Goal: Task Accomplishment & Management: Use online tool/utility

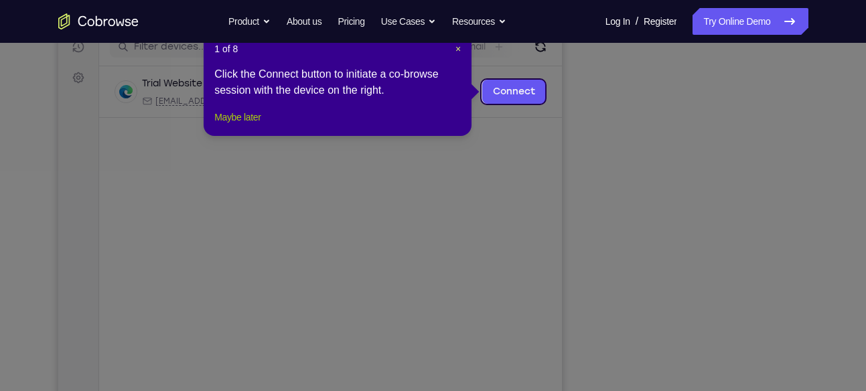
drag, startPoint x: 259, startPoint y: 133, endPoint x: 464, endPoint y: 197, distance: 214.0
click at [259, 125] on button "Maybe later" at bounding box center [237, 117] width 46 height 16
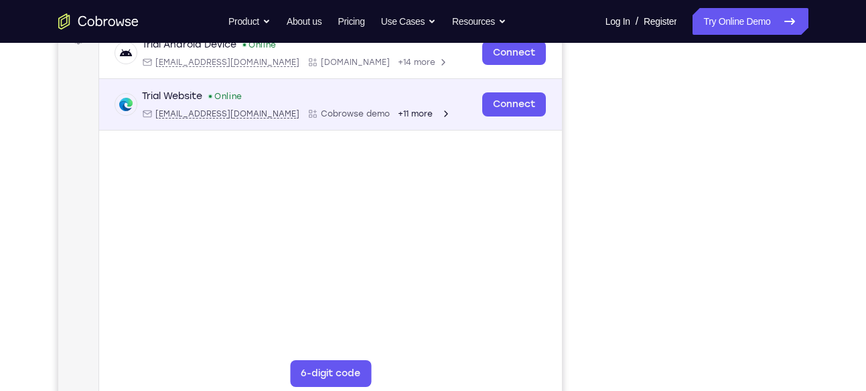
scroll to position [218, 0]
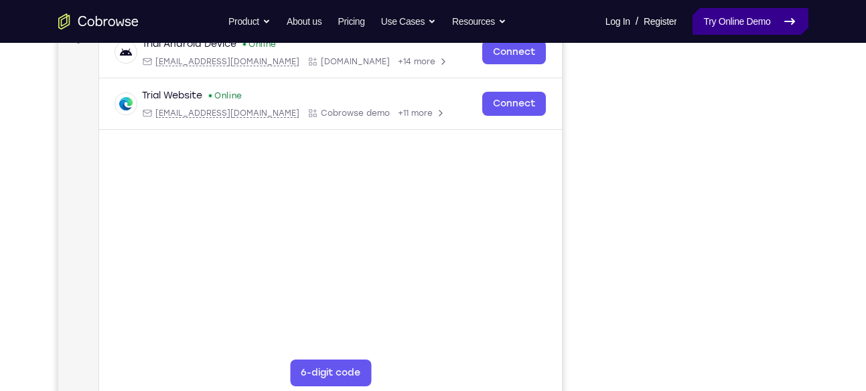
click at [700, 31] on link "Try Online Demo" at bounding box center [750, 21] width 115 height 27
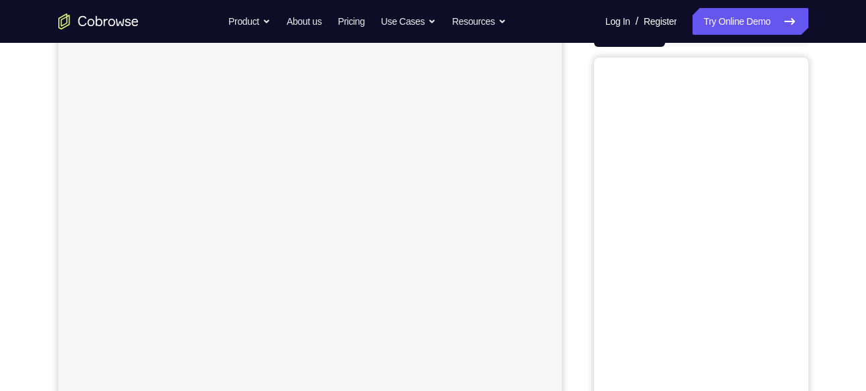
scroll to position [123, 0]
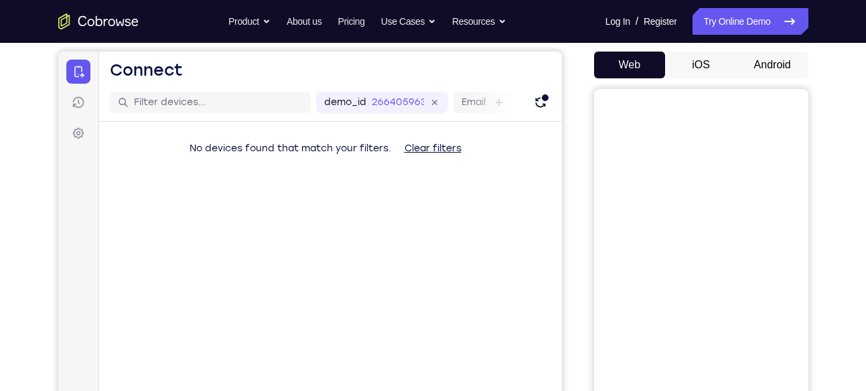
click at [752, 58] on button "Android" at bounding box center [773, 65] width 72 height 27
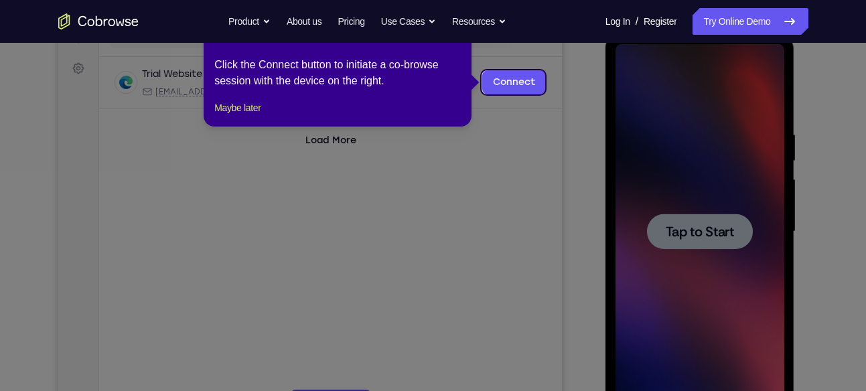
scroll to position [0, 0]
drag, startPoint x: 267, startPoint y: 127, endPoint x: 228, endPoint y: 121, distance: 39.2
click at [228, 116] on button "Maybe later" at bounding box center [237, 108] width 46 height 16
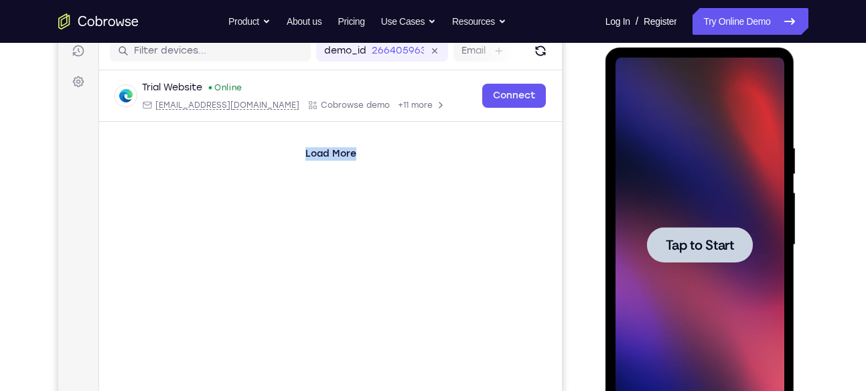
drag, startPoint x: 228, startPoint y: 133, endPoint x: 718, endPoint y: 242, distance: 502.3
click at [562, 242] on html "Skip to main content Connect Sessions Settings Open main menu Connect demo_id 2…" at bounding box center [310, 224] width 504 height 449
drag, startPoint x: 1266, startPoint y: 289, endPoint x: 719, endPoint y: 242, distance: 549.5
click at [719, 242] on span "Tap to Start" at bounding box center [700, 245] width 68 height 13
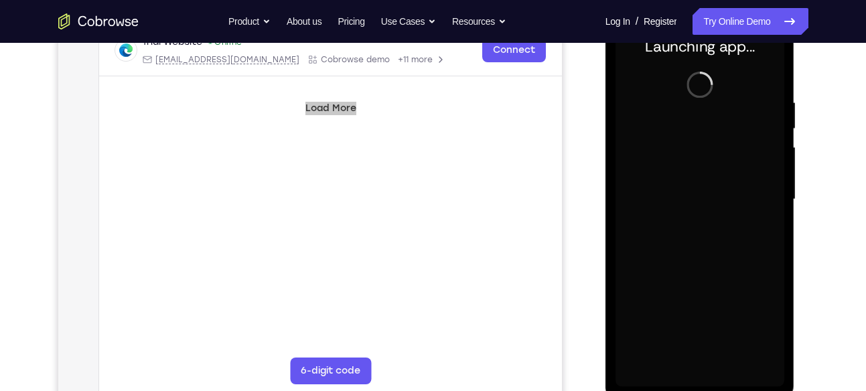
scroll to position [221, 0]
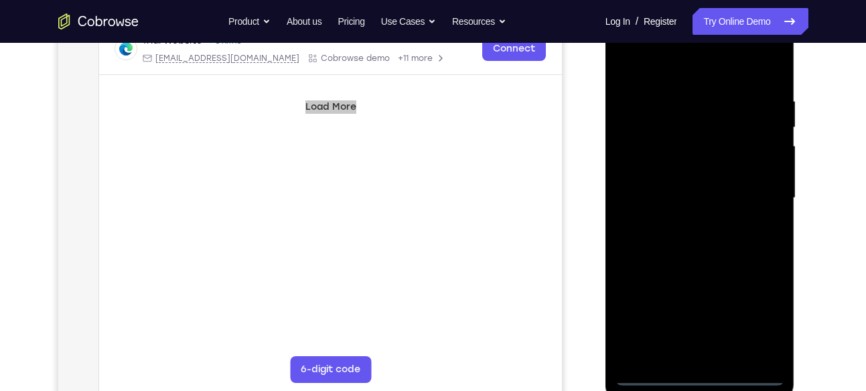
click at [694, 379] on div at bounding box center [700, 198] width 169 height 375
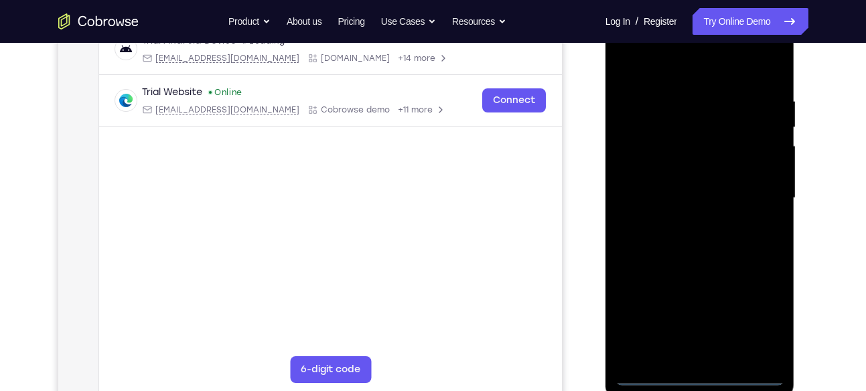
scroll to position [214, 0]
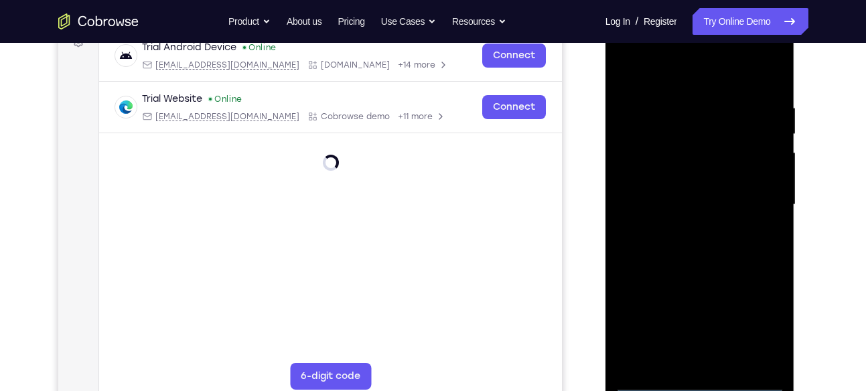
click at [757, 336] on div at bounding box center [700, 204] width 169 height 375
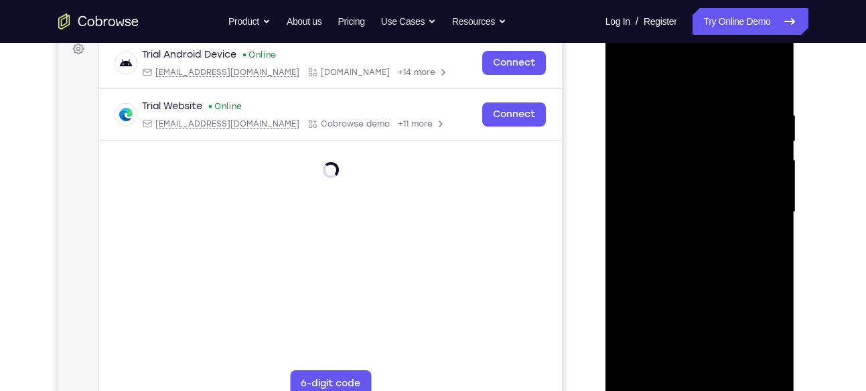
click at [755, 330] on div at bounding box center [700, 212] width 169 height 375
click at [691, 90] on div at bounding box center [700, 212] width 169 height 375
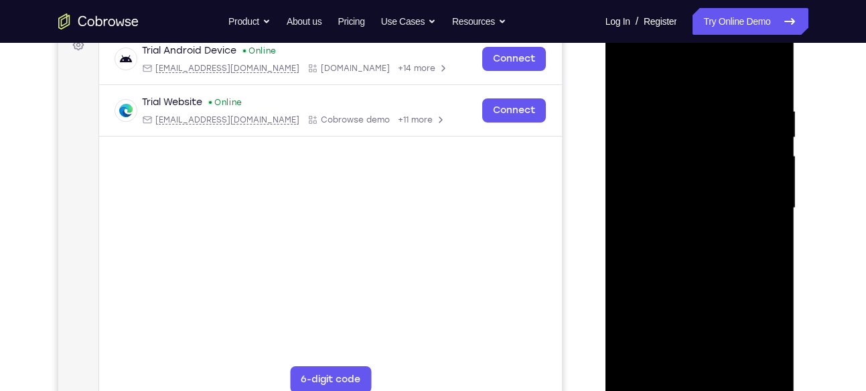
scroll to position [212, 0]
click at [758, 202] on div at bounding box center [700, 207] width 169 height 375
click at [685, 229] on div at bounding box center [700, 207] width 169 height 375
click at [708, 137] on div at bounding box center [700, 207] width 169 height 375
click at [695, 225] on div at bounding box center [700, 207] width 169 height 375
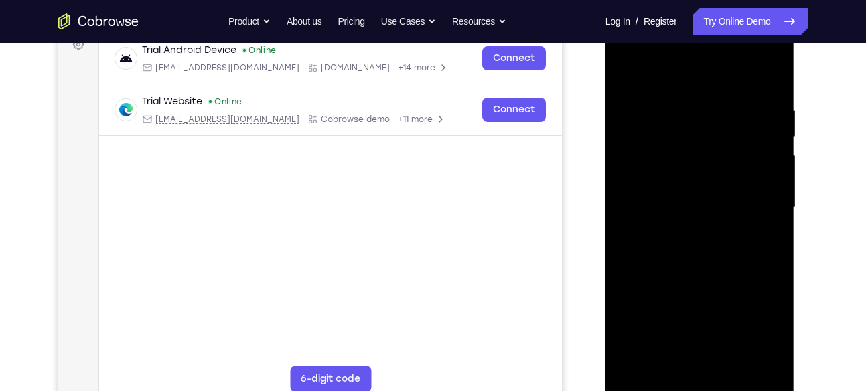
click at [696, 216] on div at bounding box center [700, 207] width 169 height 375
click at [698, 215] on div at bounding box center [700, 207] width 169 height 375
click at [698, 209] on div at bounding box center [700, 207] width 169 height 375
click at [697, 165] on div at bounding box center [700, 207] width 169 height 375
click at [700, 195] on div at bounding box center [700, 207] width 169 height 375
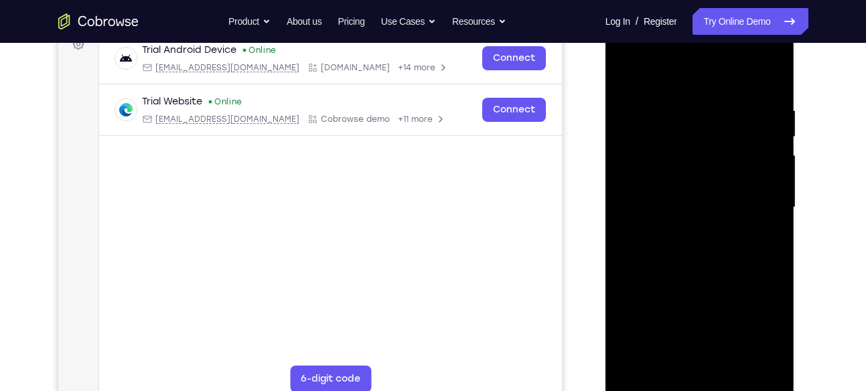
click at [694, 224] on div at bounding box center [700, 207] width 169 height 375
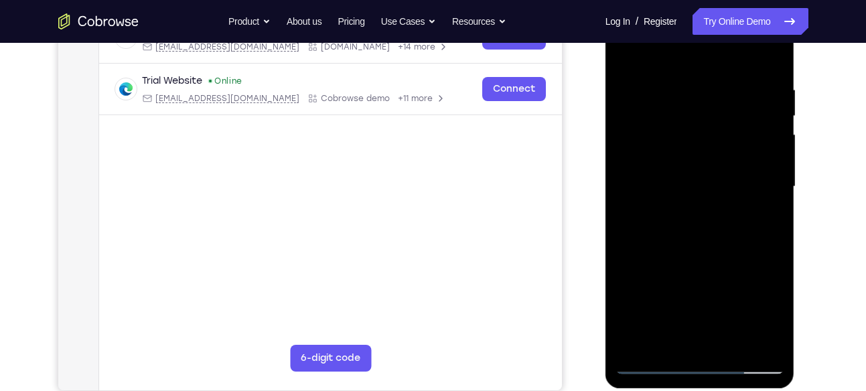
click at [699, 277] on div at bounding box center [700, 186] width 169 height 375
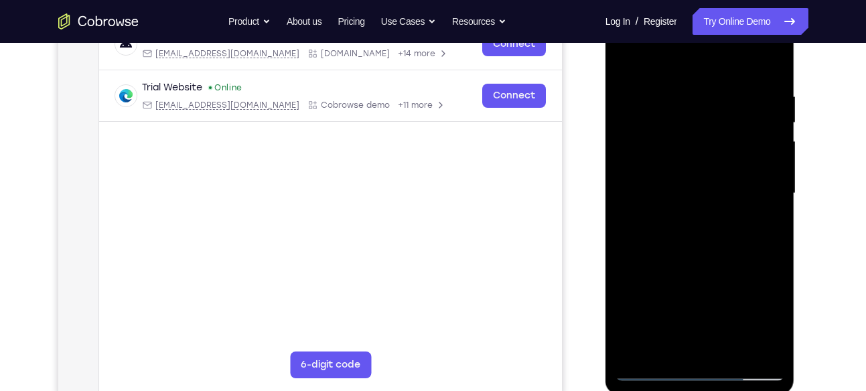
scroll to position [212, 0]
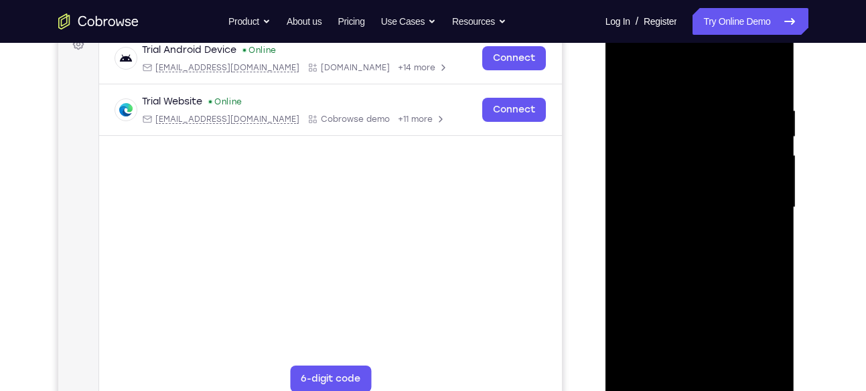
click at [702, 298] on div at bounding box center [700, 207] width 169 height 375
click at [705, 178] on div at bounding box center [700, 207] width 169 height 375
drag, startPoint x: 714, startPoint y: 296, endPoint x: 717, endPoint y: 99, distance: 197.0
click at [717, 99] on div at bounding box center [700, 207] width 169 height 375
click at [706, 356] on div at bounding box center [700, 207] width 169 height 375
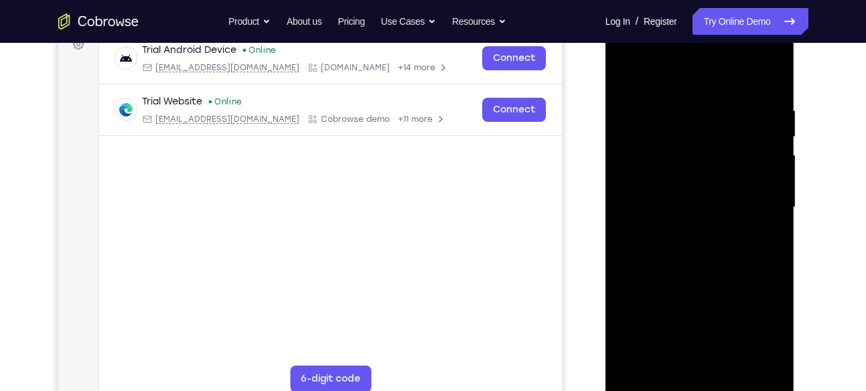
click at [707, 179] on div at bounding box center [700, 207] width 169 height 375
drag, startPoint x: 684, startPoint y: 83, endPoint x: 687, endPoint y: 33, distance: 50.4
click at [687, 33] on div at bounding box center [700, 207] width 169 height 375
click at [687, 239] on div at bounding box center [700, 207] width 169 height 375
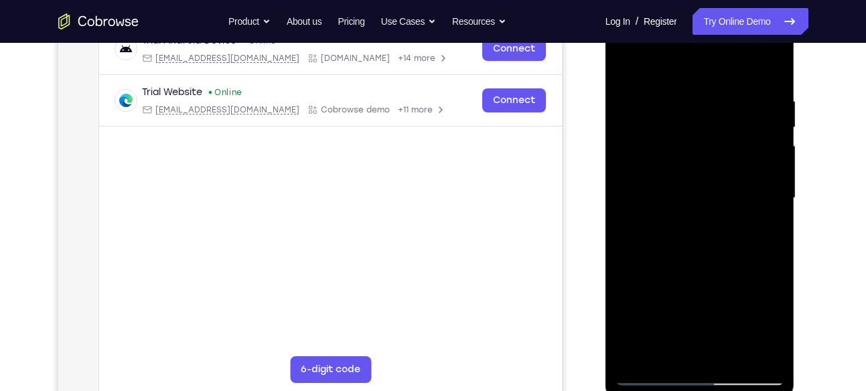
click at [750, 169] on div at bounding box center [700, 198] width 169 height 375
click at [777, 334] on div at bounding box center [700, 198] width 169 height 375
click at [773, 257] on div at bounding box center [700, 198] width 169 height 375
click at [720, 292] on div at bounding box center [700, 198] width 169 height 375
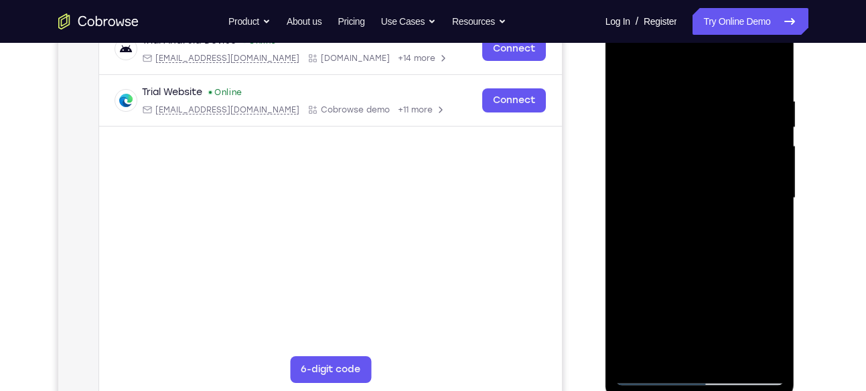
click at [773, 255] on div at bounding box center [700, 198] width 169 height 375
click at [681, 99] on div at bounding box center [700, 198] width 169 height 375
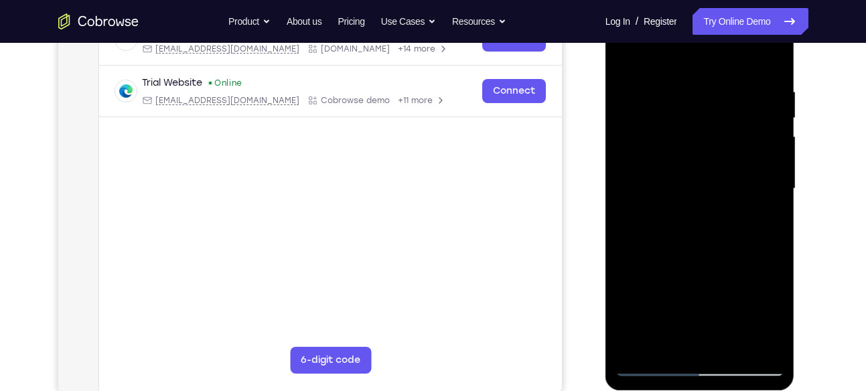
scroll to position [230, 0]
click at [777, 193] on div at bounding box center [700, 189] width 169 height 375
click at [771, 200] on div at bounding box center [700, 189] width 169 height 375
click at [775, 200] on div at bounding box center [700, 189] width 169 height 375
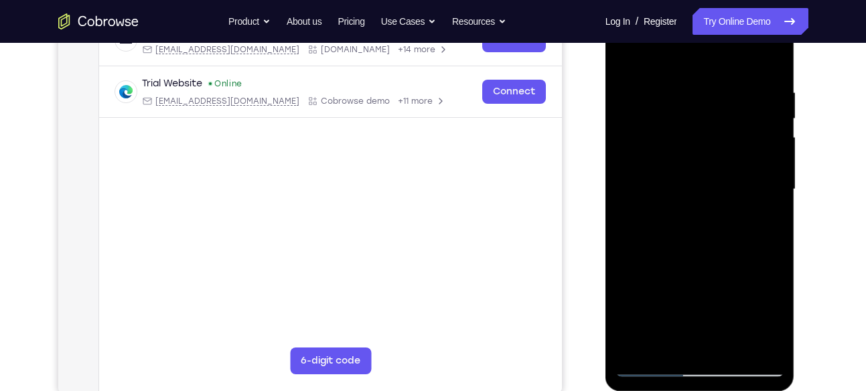
click at [775, 200] on div at bounding box center [700, 189] width 169 height 375
drag, startPoint x: 775, startPoint y: 200, endPoint x: 620, endPoint y: 239, distance: 159.4
click at [620, 239] on div at bounding box center [700, 189] width 169 height 375
click at [774, 190] on div at bounding box center [700, 189] width 169 height 375
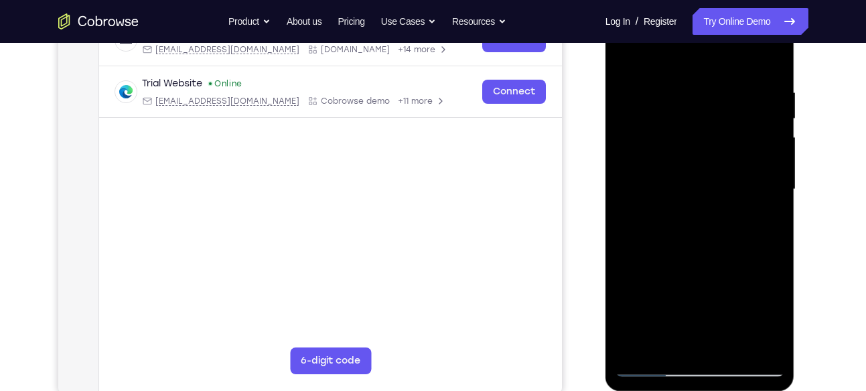
click at [774, 190] on div at bounding box center [700, 189] width 169 height 375
click at [771, 60] on div at bounding box center [700, 189] width 169 height 375
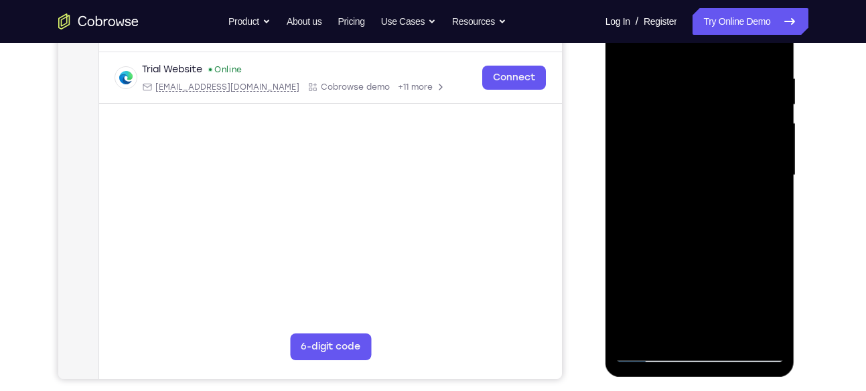
scroll to position [245, 0]
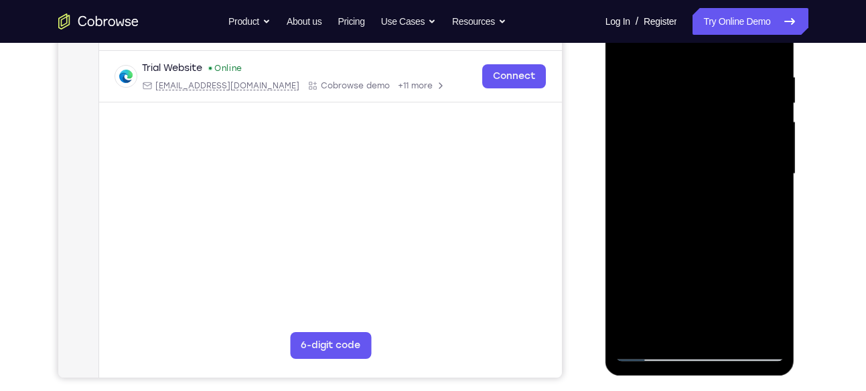
click at [657, 348] on div at bounding box center [700, 174] width 169 height 375
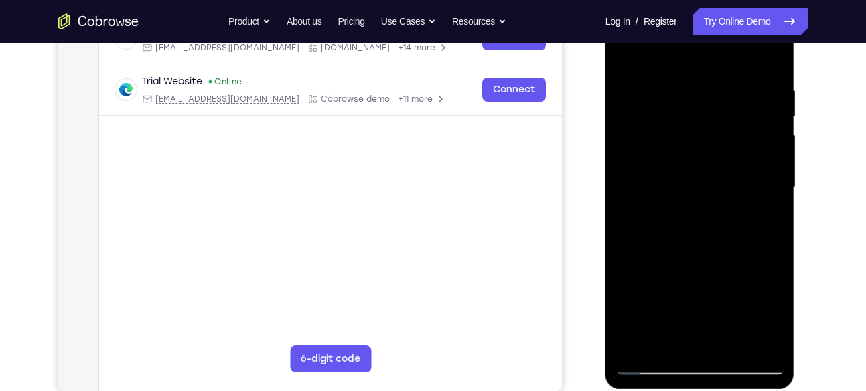
scroll to position [231, 0]
click at [753, 340] on div at bounding box center [700, 188] width 169 height 375
click at [775, 196] on div at bounding box center [700, 188] width 169 height 375
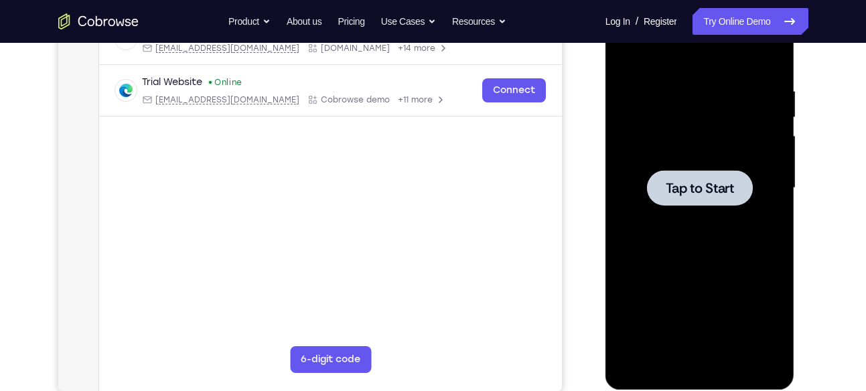
drag, startPoint x: 740, startPoint y: 212, endPoint x: 1291, endPoint y: 0, distance: 590.7
click at [740, 212] on div at bounding box center [700, 188] width 169 height 375
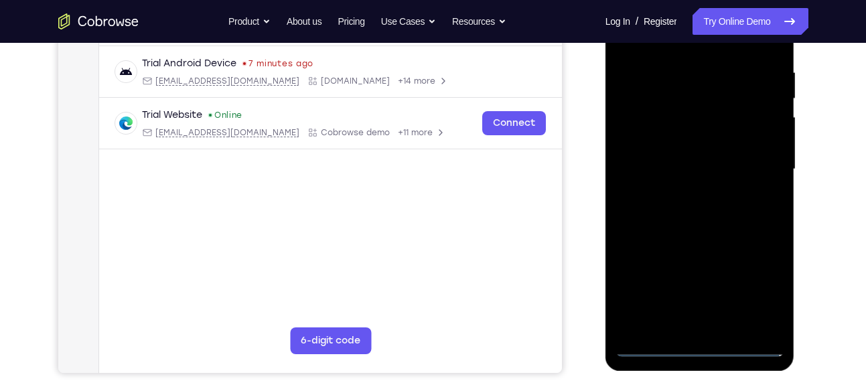
scroll to position [251, 0]
click at [700, 346] on div at bounding box center [700, 168] width 169 height 375
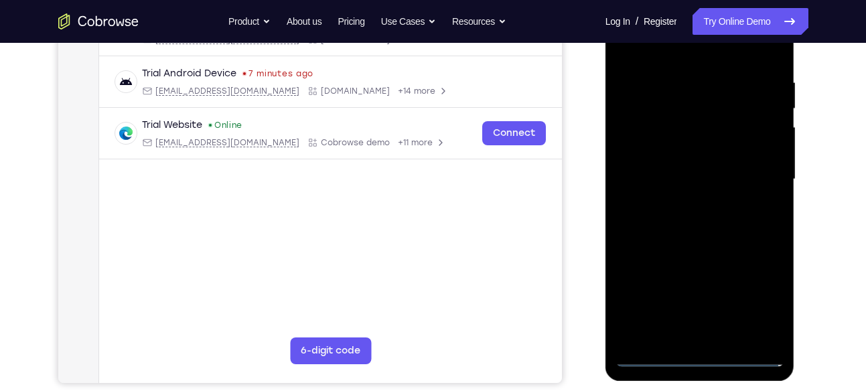
scroll to position [239, 0]
click at [768, 299] on div at bounding box center [700, 180] width 169 height 375
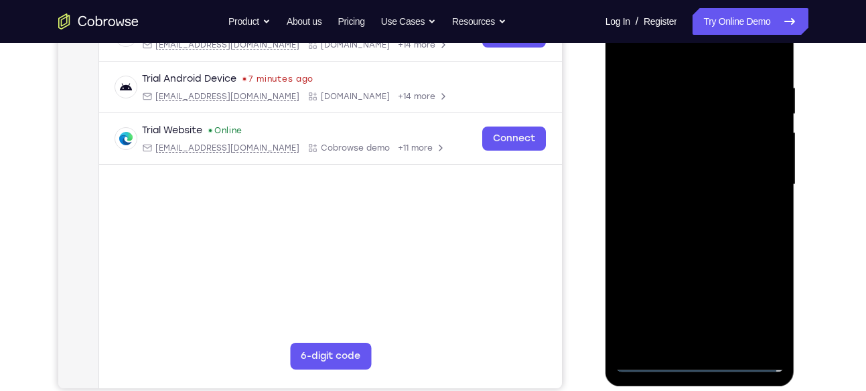
scroll to position [234, 0]
click at [678, 58] on div at bounding box center [700, 185] width 169 height 375
click at [758, 179] on div at bounding box center [700, 185] width 169 height 375
click at [687, 213] on div at bounding box center [700, 185] width 169 height 375
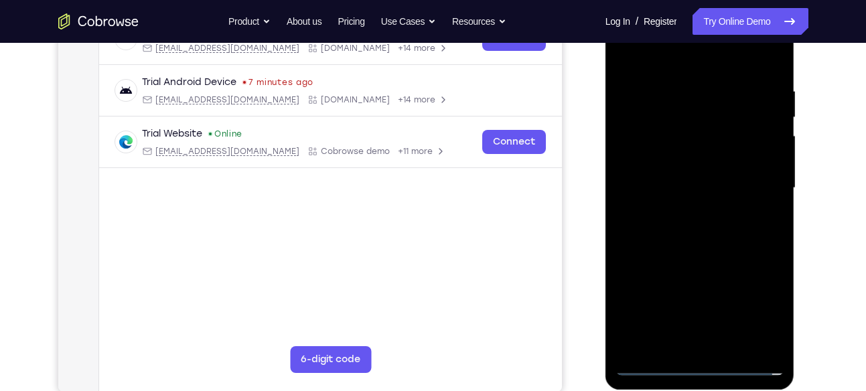
scroll to position [230, 0]
click at [713, 253] on div at bounding box center [700, 188] width 169 height 375
click at [681, 127] on div at bounding box center [700, 188] width 169 height 375
click at [691, 151] on div at bounding box center [700, 188] width 169 height 375
click at [702, 127] on div at bounding box center [700, 188] width 169 height 375
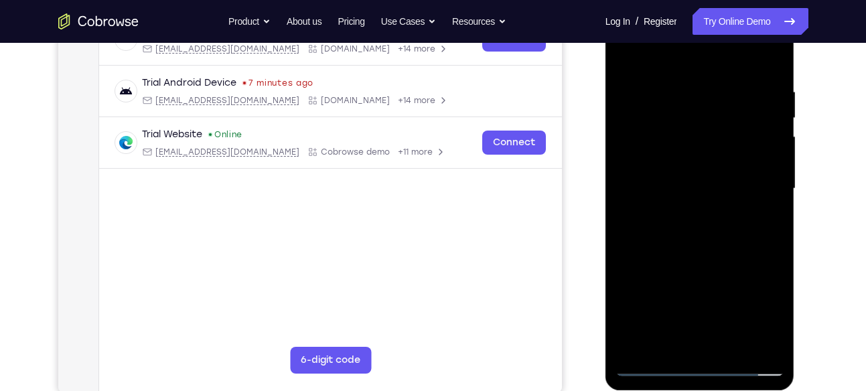
click at [727, 141] on div at bounding box center [700, 188] width 169 height 375
click at [698, 129] on div at bounding box center [700, 188] width 169 height 375
click at [674, 165] on div at bounding box center [700, 188] width 169 height 375
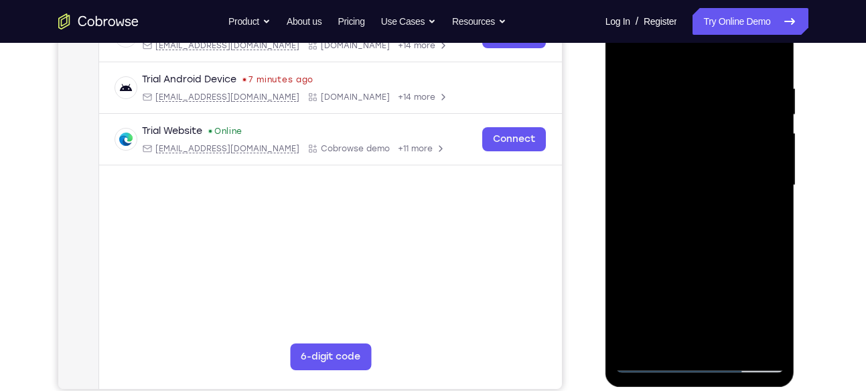
scroll to position [235, 0]
click at [713, 241] on div at bounding box center [700, 184] width 169 height 375
click at [777, 324] on div at bounding box center [700, 184] width 169 height 375
drag, startPoint x: 756, startPoint y: 312, endPoint x: 739, endPoint y: 59, distance: 253.2
click at [739, 59] on div at bounding box center [700, 184] width 169 height 375
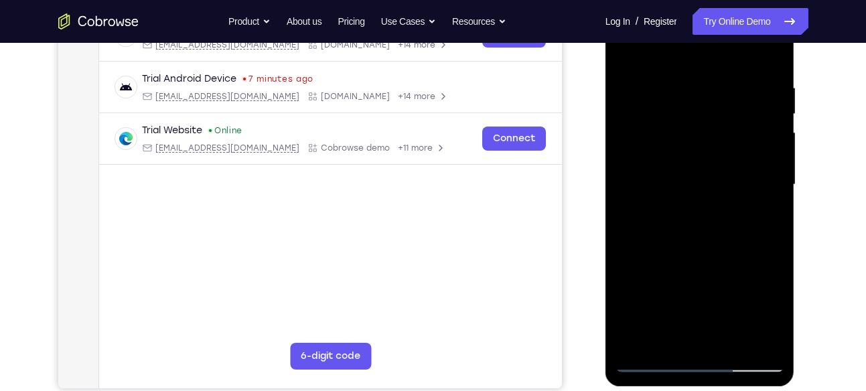
drag, startPoint x: 731, startPoint y: 275, endPoint x: 736, endPoint y: 58, distance: 217.2
click at [736, 58] on div at bounding box center [700, 184] width 169 height 375
drag, startPoint x: 738, startPoint y: 272, endPoint x: 740, endPoint y: 40, distance: 231.8
click at [740, 40] on div at bounding box center [700, 184] width 169 height 375
drag, startPoint x: 754, startPoint y: 277, endPoint x: 735, endPoint y: 88, distance: 189.9
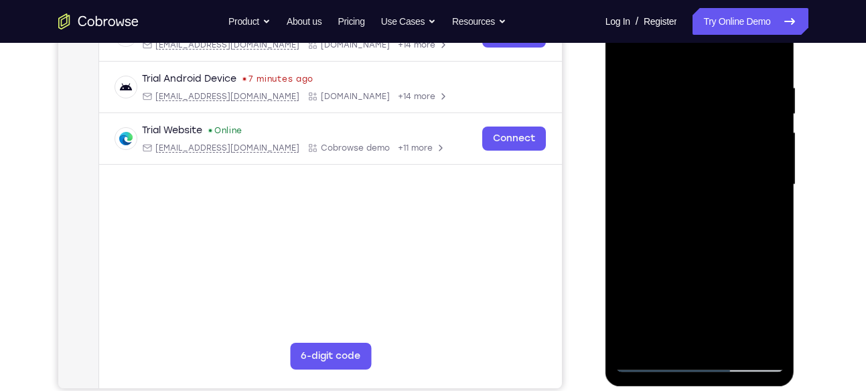
click at [735, 88] on div at bounding box center [700, 184] width 169 height 375
drag, startPoint x: 705, startPoint y: 279, endPoint x: 701, endPoint y: 78, distance: 201.7
click at [701, 78] on div at bounding box center [700, 184] width 169 height 375
click at [775, 155] on div at bounding box center [700, 184] width 169 height 375
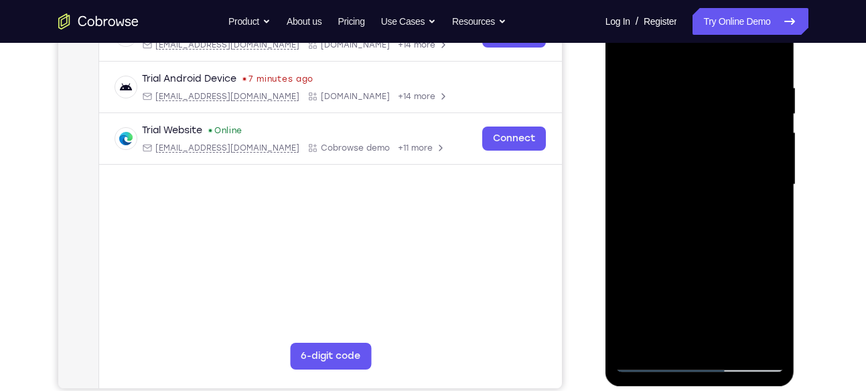
drag, startPoint x: 740, startPoint y: 306, endPoint x: 735, endPoint y: 88, distance: 217.1
click at [735, 88] on div at bounding box center [700, 184] width 169 height 375
drag, startPoint x: 722, startPoint y: 252, endPoint x: 734, endPoint y: 134, distance: 118.5
click at [734, 134] on div at bounding box center [700, 184] width 169 height 375
drag, startPoint x: 731, startPoint y: 283, endPoint x: 734, endPoint y: 109, distance: 174.9
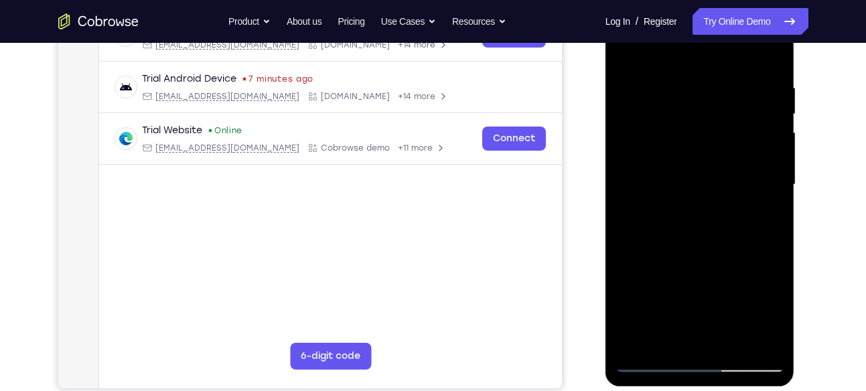
click at [734, 109] on div at bounding box center [700, 184] width 169 height 375
drag, startPoint x: 736, startPoint y: 301, endPoint x: 739, endPoint y: 56, distance: 245.3
click at [739, 56] on div at bounding box center [700, 184] width 169 height 375
drag, startPoint x: 736, startPoint y: 291, endPoint x: 727, endPoint y: 106, distance: 185.1
click at [727, 106] on div at bounding box center [700, 184] width 169 height 375
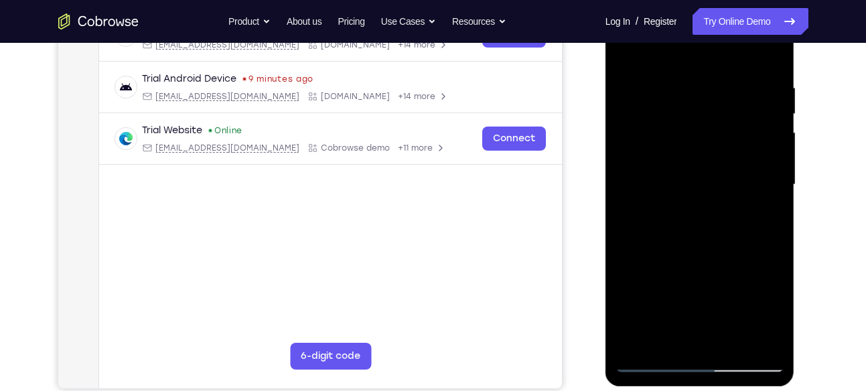
drag, startPoint x: 710, startPoint y: 281, endPoint x: 718, endPoint y: 111, distance: 170.4
click at [718, 111] on div at bounding box center [700, 184] width 169 height 375
drag, startPoint x: 723, startPoint y: 306, endPoint x: 728, endPoint y: 71, distance: 235.2
click at [728, 71] on div at bounding box center [700, 184] width 169 height 375
drag, startPoint x: 725, startPoint y: 284, endPoint x: 724, endPoint y: 176, distance: 108.6
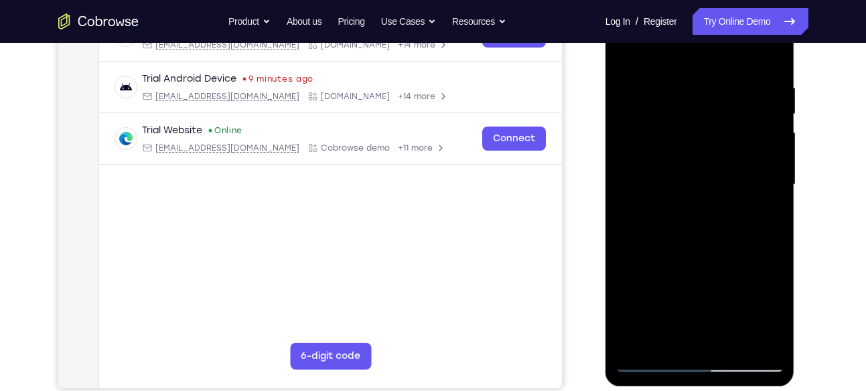
click at [724, 176] on div at bounding box center [700, 184] width 169 height 375
drag, startPoint x: 723, startPoint y: 277, endPoint x: 710, endPoint y: 10, distance: 267.7
click at [710, 10] on div at bounding box center [700, 184] width 169 height 375
drag, startPoint x: 716, startPoint y: 270, endPoint x: 708, endPoint y: 153, distance: 117.5
click at [708, 153] on div at bounding box center [700, 184] width 169 height 375
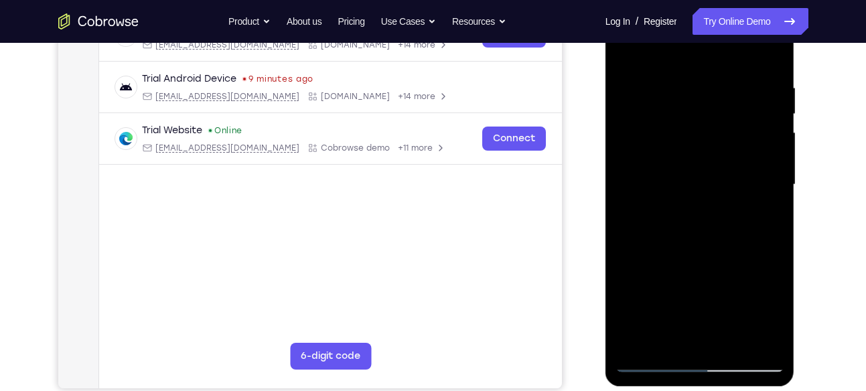
drag, startPoint x: 730, startPoint y: 277, endPoint x: 739, endPoint y: 94, distance: 182.5
click at [739, 94] on div at bounding box center [700, 184] width 169 height 375
drag, startPoint x: 744, startPoint y: 310, endPoint x: 734, endPoint y: 137, distance: 173.2
click at [734, 137] on div at bounding box center [700, 184] width 169 height 375
drag, startPoint x: 734, startPoint y: 282, endPoint x: 732, endPoint y: 100, distance: 182.3
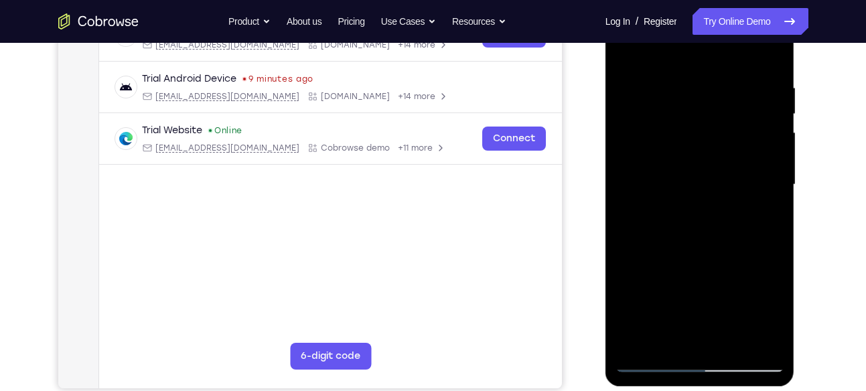
click at [732, 100] on div at bounding box center [700, 184] width 169 height 375
drag, startPoint x: 736, startPoint y: 281, endPoint x: 718, endPoint y: 76, distance: 206.5
click at [718, 76] on div at bounding box center [700, 184] width 169 height 375
drag, startPoint x: 740, startPoint y: 316, endPoint x: 734, endPoint y: 90, distance: 225.9
click at [734, 90] on div at bounding box center [700, 184] width 169 height 375
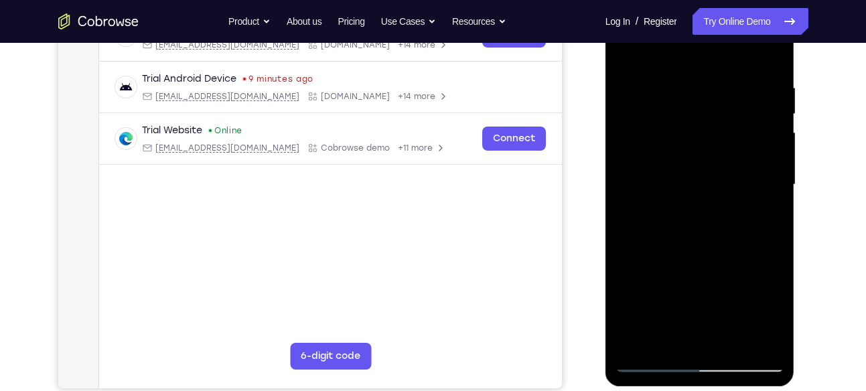
drag, startPoint x: 723, startPoint y: 331, endPoint x: 741, endPoint y: 84, distance: 247.9
click at [741, 84] on div at bounding box center [700, 184] width 169 height 375
drag, startPoint x: 738, startPoint y: 285, endPoint x: 735, endPoint y: 90, distance: 194.3
click at [735, 90] on div at bounding box center [700, 184] width 169 height 375
drag, startPoint x: 737, startPoint y: 263, endPoint x: 721, endPoint y: 64, distance: 200.3
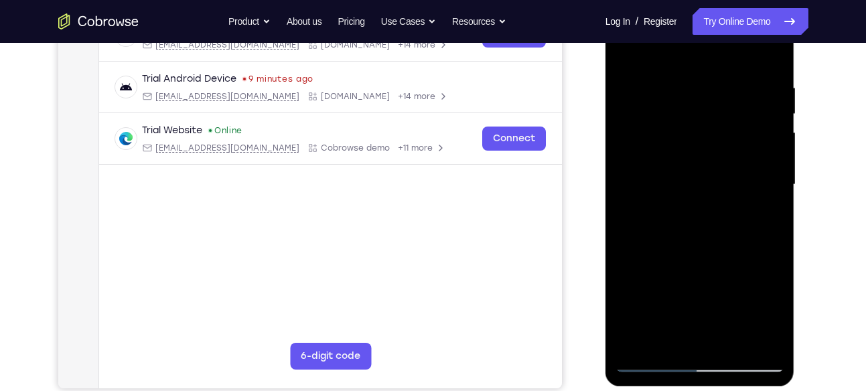
click at [721, 64] on div at bounding box center [700, 184] width 169 height 375
drag, startPoint x: 722, startPoint y: 88, endPoint x: 730, endPoint y: 348, distance: 260.8
click at [730, 348] on div at bounding box center [700, 184] width 169 height 375
drag, startPoint x: 693, startPoint y: 70, endPoint x: 711, endPoint y: 217, distance: 147.9
click at [711, 217] on div at bounding box center [700, 184] width 169 height 375
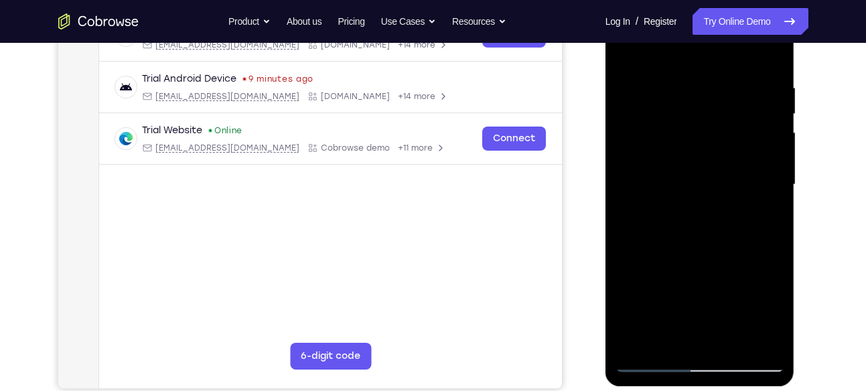
drag, startPoint x: 712, startPoint y: 63, endPoint x: 727, endPoint y: 311, distance: 248.4
click at [727, 311] on div at bounding box center [700, 184] width 169 height 375
click at [769, 344] on div at bounding box center [700, 184] width 169 height 375
drag, startPoint x: 720, startPoint y: 72, endPoint x: 750, endPoint y: 242, distance: 172.8
click at [750, 242] on div at bounding box center [700, 184] width 169 height 375
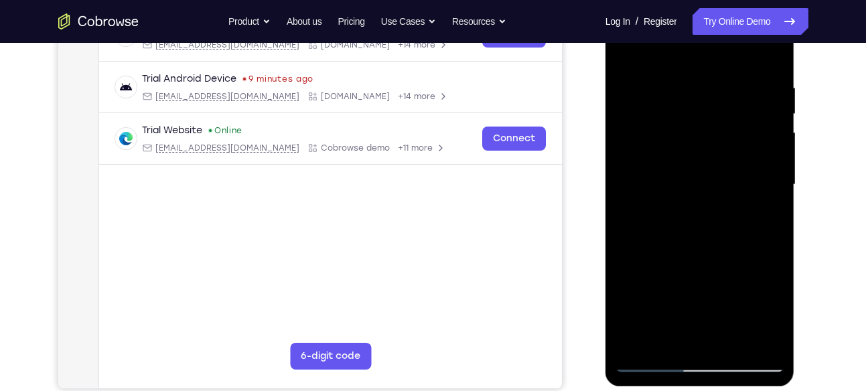
drag, startPoint x: 710, startPoint y: 99, endPoint x: 810, endPoint y: 393, distance: 310.6
click at [797, 389] on html "Online web based iOS Simulators and Android Emulators. Run iPhone, iPad, Mobile…" at bounding box center [701, 188] width 191 height 402
click at [623, 54] on div at bounding box center [700, 184] width 169 height 375
drag, startPoint x: 708, startPoint y: 239, endPoint x: 696, endPoint y: 28, distance: 211.4
click at [696, 28] on div at bounding box center [700, 184] width 169 height 375
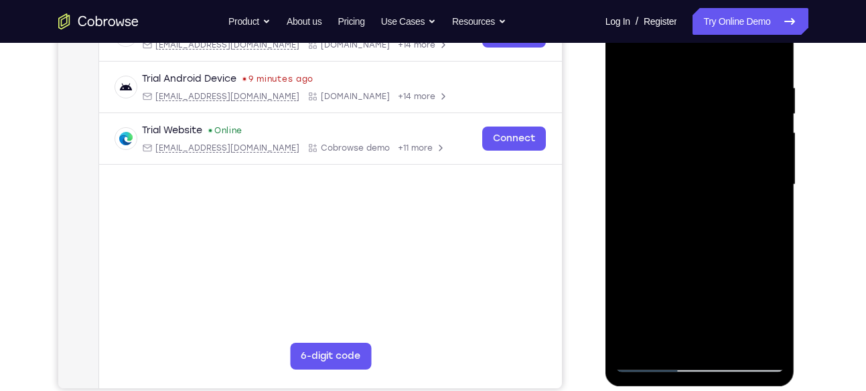
click at [651, 293] on div at bounding box center [700, 184] width 169 height 375
click at [626, 55] on div at bounding box center [700, 184] width 169 height 375
click at [762, 344] on div at bounding box center [700, 184] width 169 height 375
drag, startPoint x: 704, startPoint y: 80, endPoint x: 713, endPoint y: 260, distance: 179.8
click at [713, 260] on div at bounding box center [700, 184] width 169 height 375
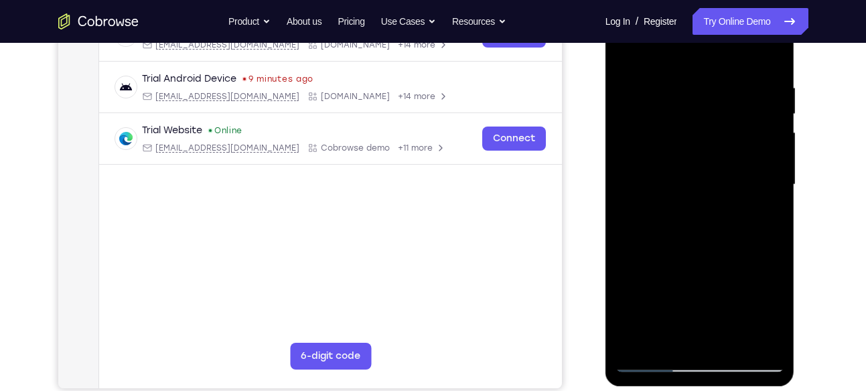
click at [706, 54] on div at bounding box center [700, 184] width 169 height 375
click at [687, 166] on div at bounding box center [700, 184] width 169 height 375
click at [687, 128] on div at bounding box center [700, 184] width 169 height 375
click at [689, 161] on div at bounding box center [700, 184] width 169 height 375
click at [686, 268] on div at bounding box center [700, 184] width 169 height 375
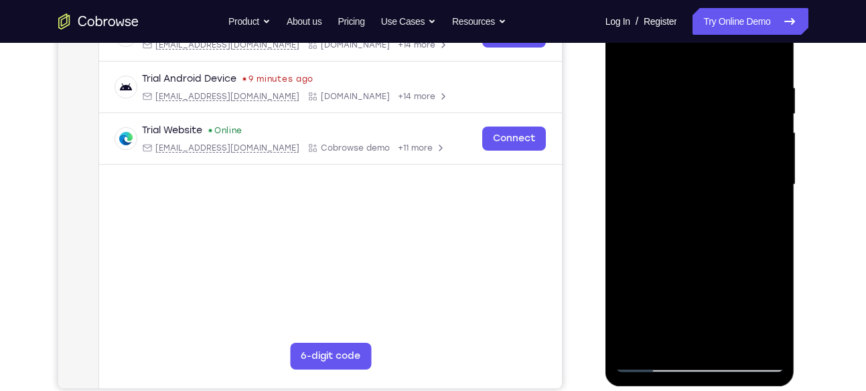
drag, startPoint x: 719, startPoint y: 253, endPoint x: 724, endPoint y: 209, distance: 43.8
click at [724, 209] on div at bounding box center [700, 184] width 169 height 375
click at [710, 153] on div at bounding box center [700, 184] width 169 height 375
drag, startPoint x: 687, startPoint y: 95, endPoint x: 696, endPoint y: 225, distance: 130.3
click at [696, 225] on div at bounding box center [700, 184] width 169 height 375
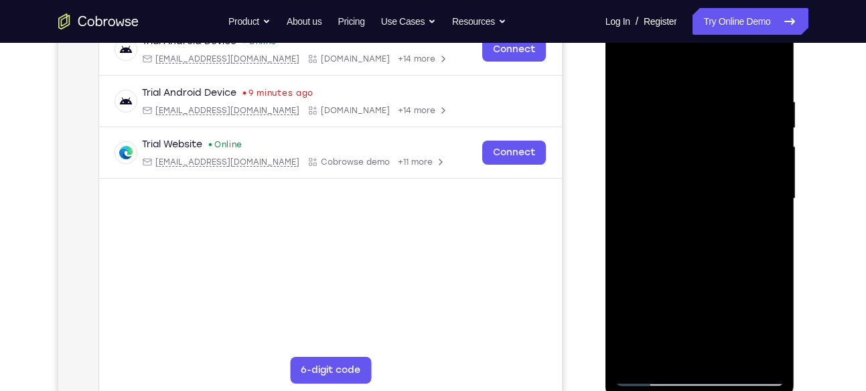
scroll to position [220, 0]
drag, startPoint x: 685, startPoint y: 76, endPoint x: 685, endPoint y: 14, distance: 61.6
click at [685, 14] on div at bounding box center [700, 199] width 169 height 375
drag, startPoint x: 710, startPoint y: 74, endPoint x: 710, endPoint y: 21, distance: 52.3
click at [710, 21] on div at bounding box center [700, 199] width 169 height 375
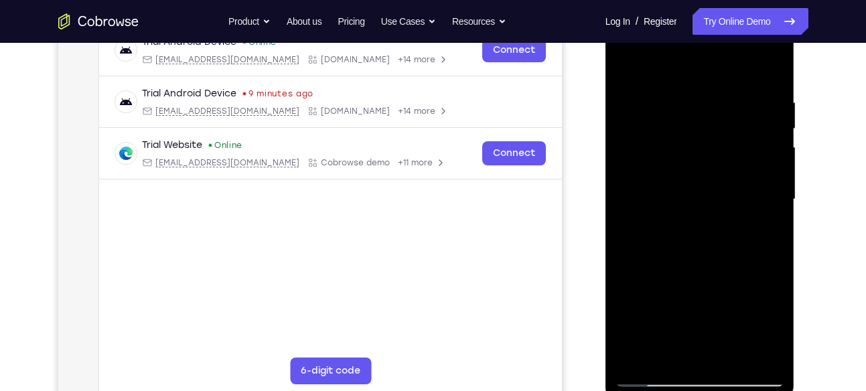
scroll to position [287, 0]
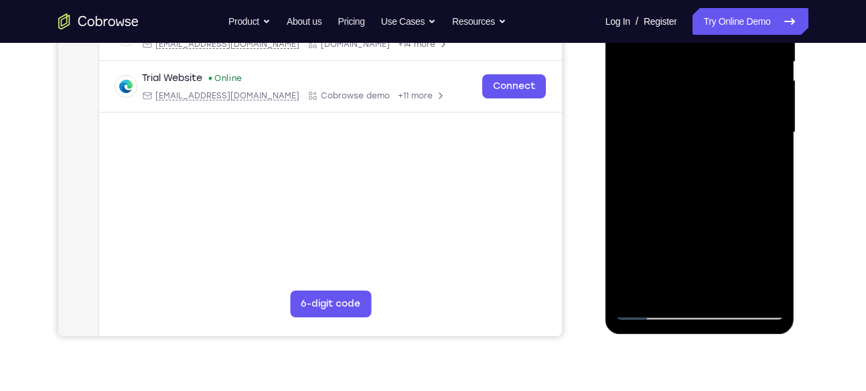
click at [657, 313] on div at bounding box center [700, 132] width 169 height 375
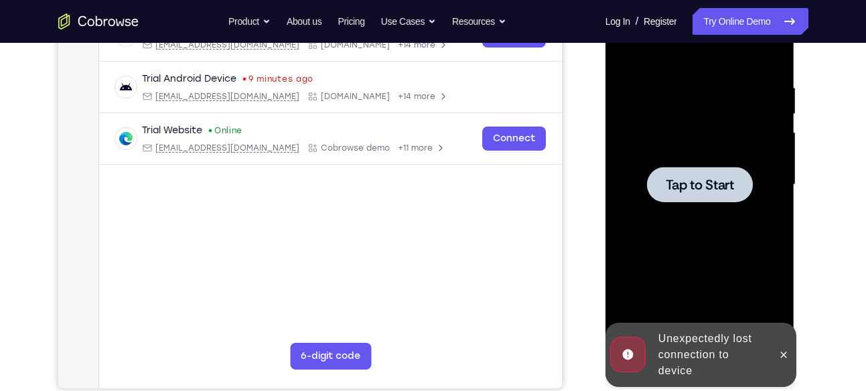
scroll to position [233, 0]
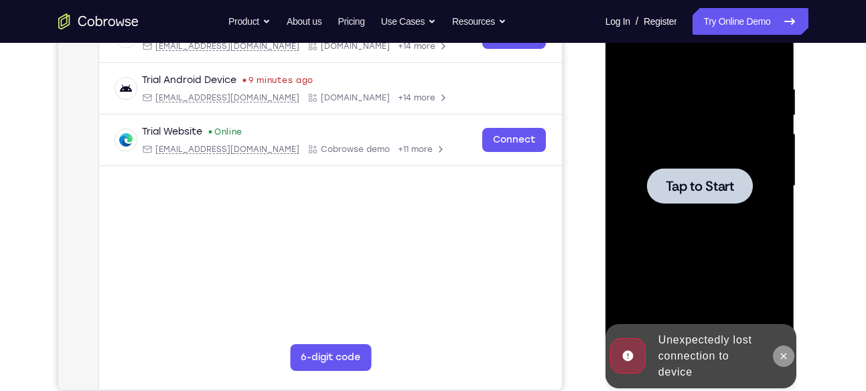
click at [777, 359] on button at bounding box center [783, 356] width 21 height 21
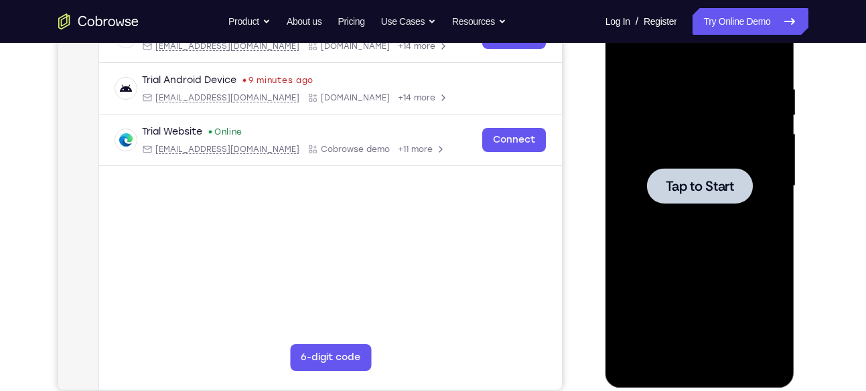
click at [728, 210] on div at bounding box center [700, 186] width 169 height 375
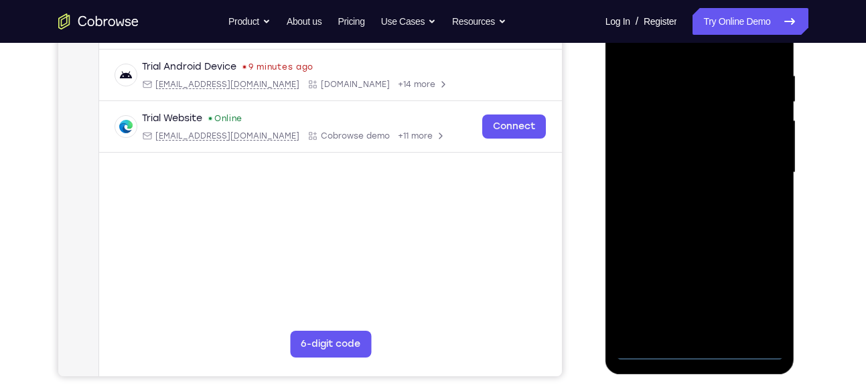
scroll to position [258, 0]
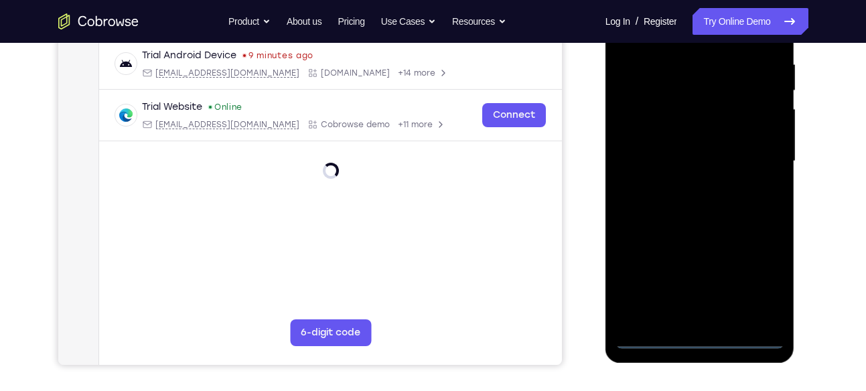
click at [706, 341] on div at bounding box center [700, 161] width 169 height 375
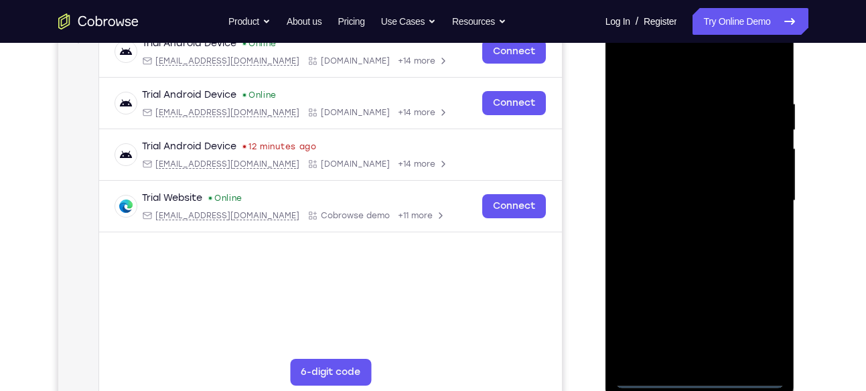
scroll to position [215, 0]
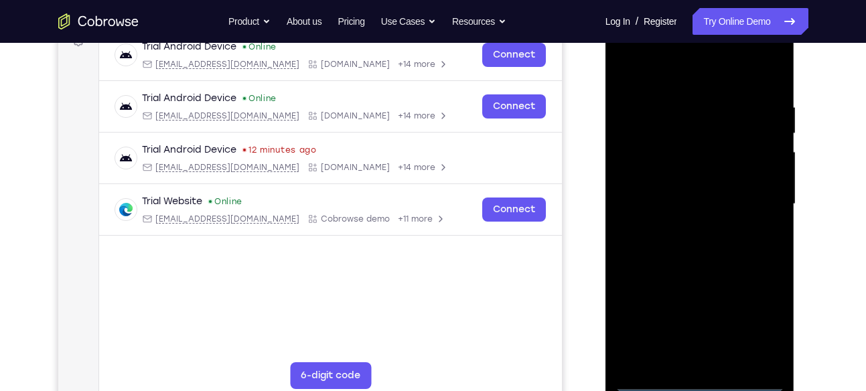
click at [754, 328] on div at bounding box center [700, 204] width 169 height 375
click at [696, 67] on div at bounding box center [700, 204] width 169 height 375
click at [764, 205] on div at bounding box center [700, 204] width 169 height 375
click at [685, 230] on div at bounding box center [700, 204] width 169 height 375
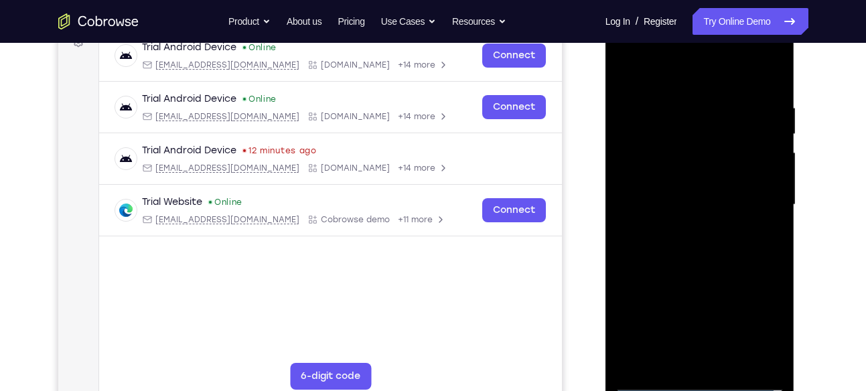
click at [707, 268] on div at bounding box center [700, 204] width 169 height 375
click at [720, 141] on div at bounding box center [700, 204] width 169 height 375
click at [706, 191] on div at bounding box center [700, 204] width 169 height 375
click at [706, 201] on div at bounding box center [700, 204] width 169 height 375
click at [706, 195] on div at bounding box center [700, 204] width 169 height 375
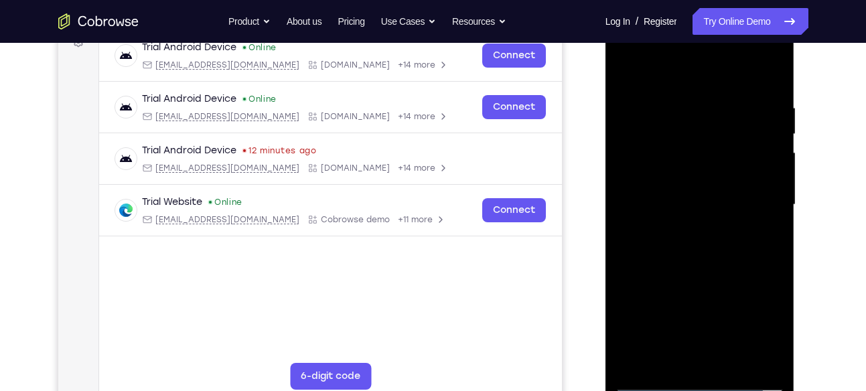
click at [694, 220] on div at bounding box center [700, 204] width 169 height 375
click at [681, 285] on div at bounding box center [700, 204] width 169 height 375
click at [698, 170] on div at bounding box center [700, 204] width 169 height 375
drag, startPoint x: 696, startPoint y: 293, endPoint x: 720, endPoint y: 47, distance: 247.8
click at [720, 47] on div at bounding box center [700, 204] width 169 height 375
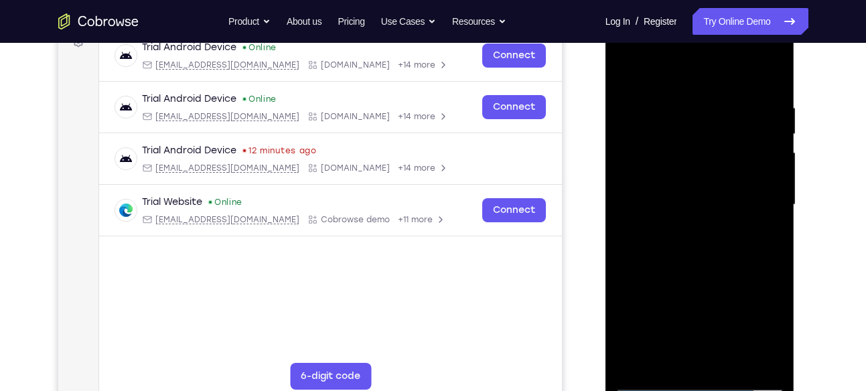
click at [698, 356] on div at bounding box center [700, 204] width 169 height 375
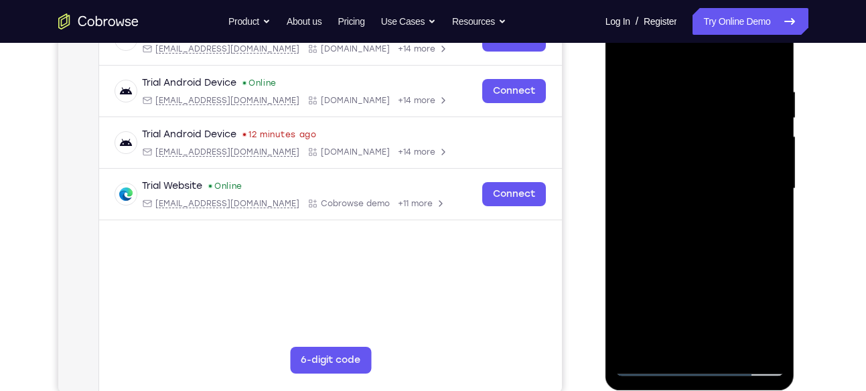
scroll to position [230, 0]
click at [693, 166] on div at bounding box center [700, 189] width 169 height 375
click at [649, 167] on div at bounding box center [700, 189] width 169 height 375
click at [662, 213] on div at bounding box center [700, 189] width 169 height 375
click at [718, 149] on div at bounding box center [700, 189] width 169 height 375
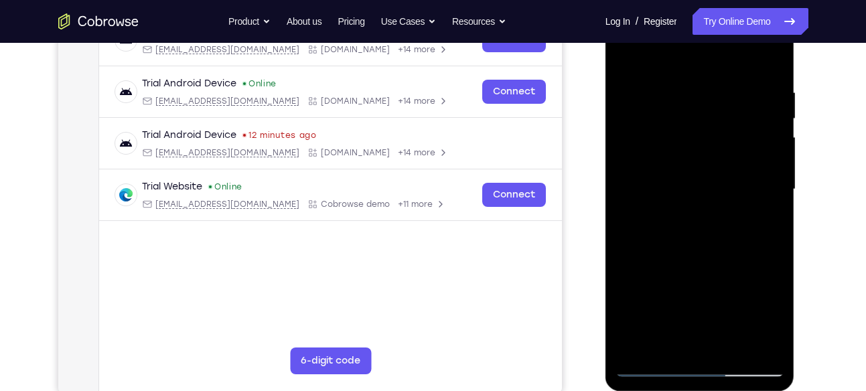
drag, startPoint x: 689, startPoint y: 92, endPoint x: 712, endPoint y: 293, distance: 203.0
click at [712, 293] on div at bounding box center [700, 189] width 169 height 375
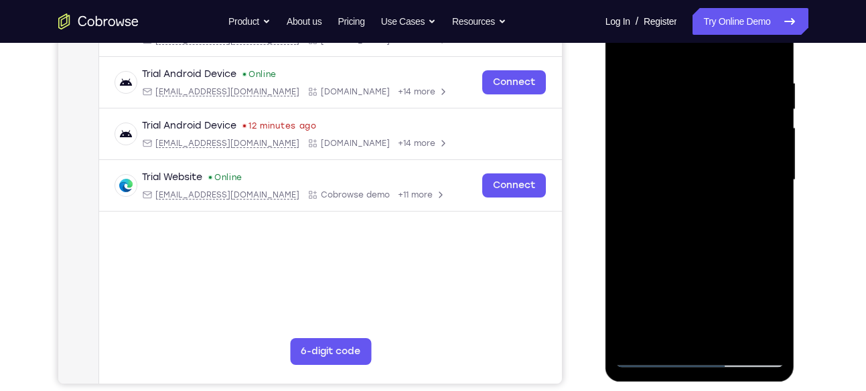
scroll to position [240, 0]
click at [659, 357] on div at bounding box center [700, 179] width 169 height 375
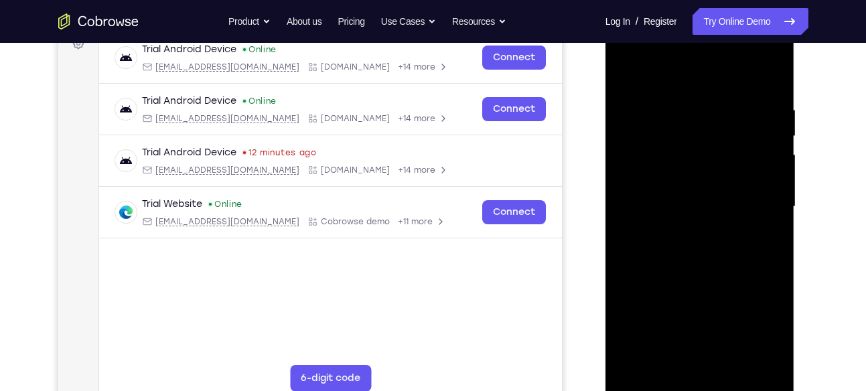
scroll to position [212, 0]
click at [691, 166] on div at bounding box center [700, 207] width 169 height 375
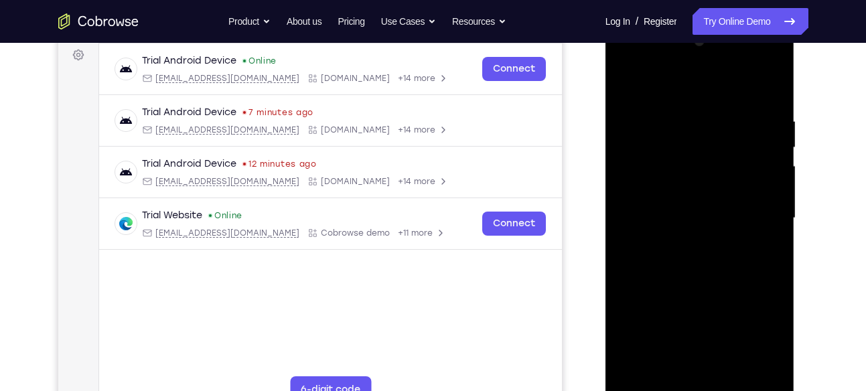
scroll to position [200, 0]
click at [703, 64] on div at bounding box center [700, 219] width 169 height 375
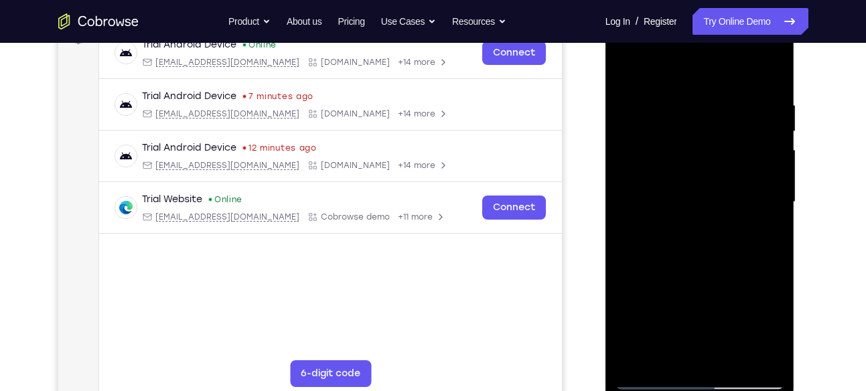
scroll to position [218, 0]
click at [687, 221] on div at bounding box center [700, 201] width 169 height 375
click at [701, 189] on div at bounding box center [700, 201] width 169 height 375
click at [713, 224] on div at bounding box center [700, 201] width 169 height 375
click at [723, 135] on div at bounding box center [700, 201] width 169 height 375
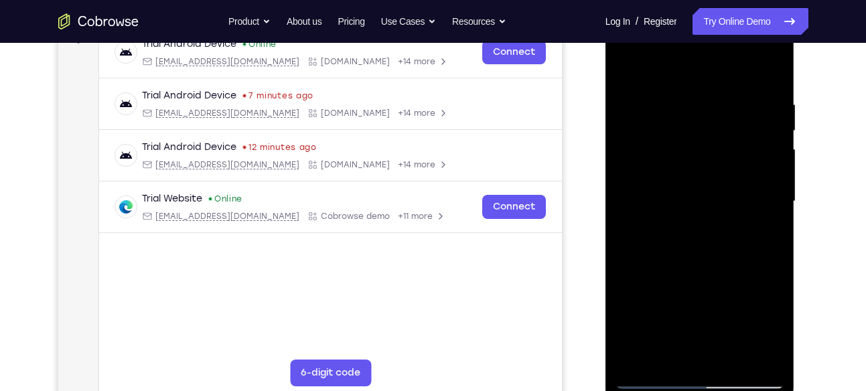
click at [712, 162] on div at bounding box center [700, 201] width 169 height 375
click at [693, 145] on div at bounding box center [700, 201] width 169 height 375
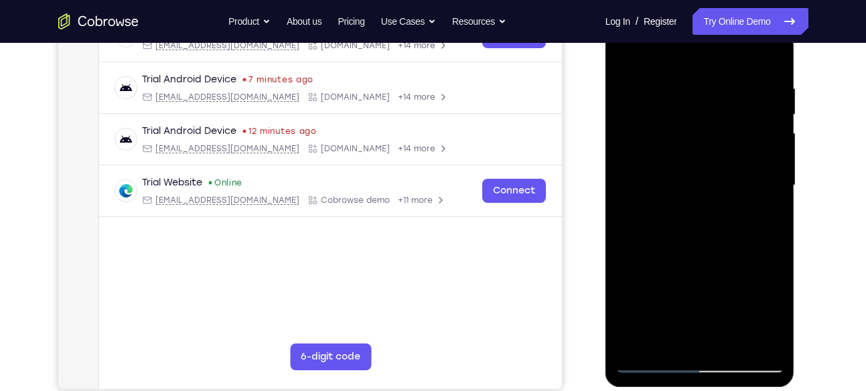
scroll to position [223, 0]
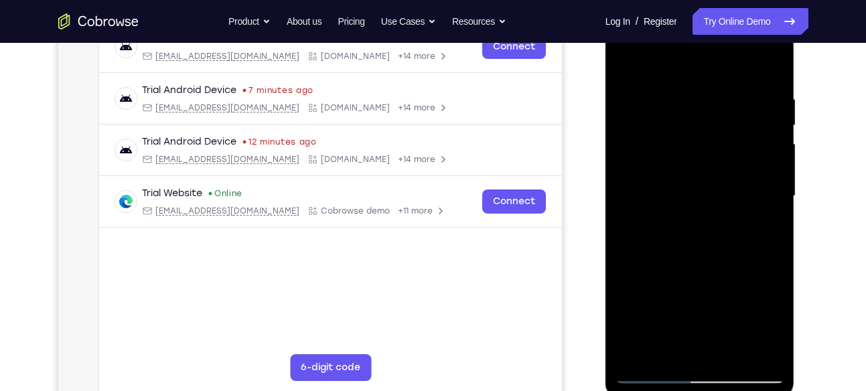
click at [704, 174] on div at bounding box center [700, 196] width 169 height 375
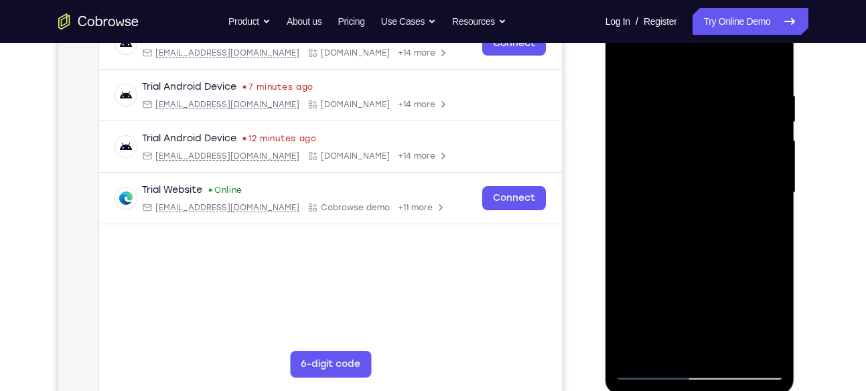
scroll to position [230, 0]
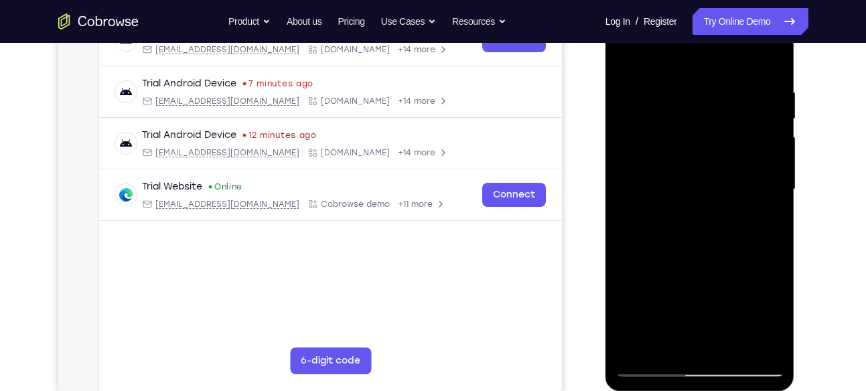
click at [700, 226] on div at bounding box center [700, 189] width 169 height 375
drag, startPoint x: 697, startPoint y: 154, endPoint x: 702, endPoint y: 166, distance: 12.3
click at [702, 166] on div at bounding box center [700, 189] width 169 height 375
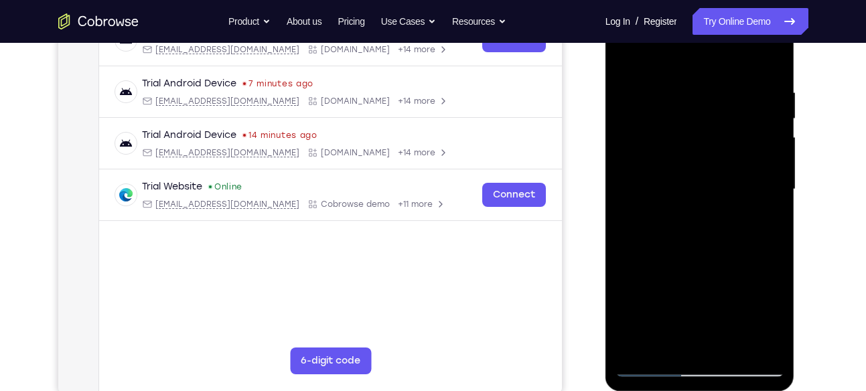
drag, startPoint x: 675, startPoint y: 98, endPoint x: 711, endPoint y: 332, distance: 237.2
click at [711, 332] on div at bounding box center [700, 189] width 169 height 375
click at [667, 123] on div at bounding box center [700, 189] width 169 height 375
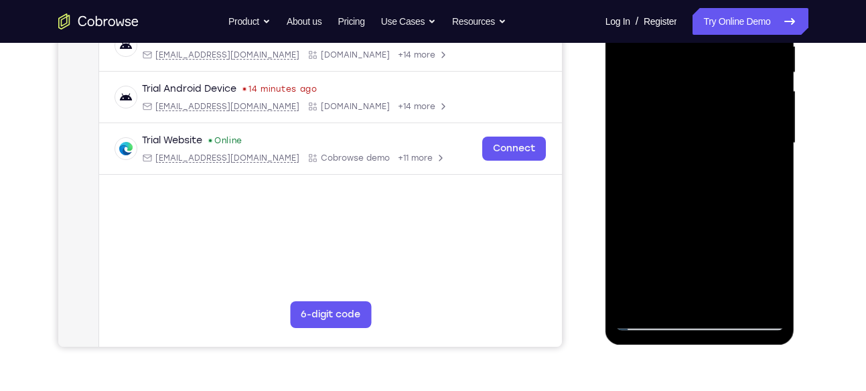
scroll to position [270, 0]
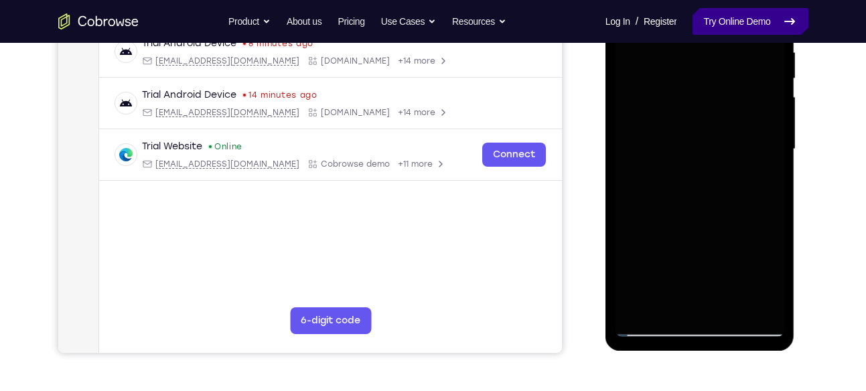
click at [724, 13] on link "Try Online Demo" at bounding box center [750, 21] width 115 height 27
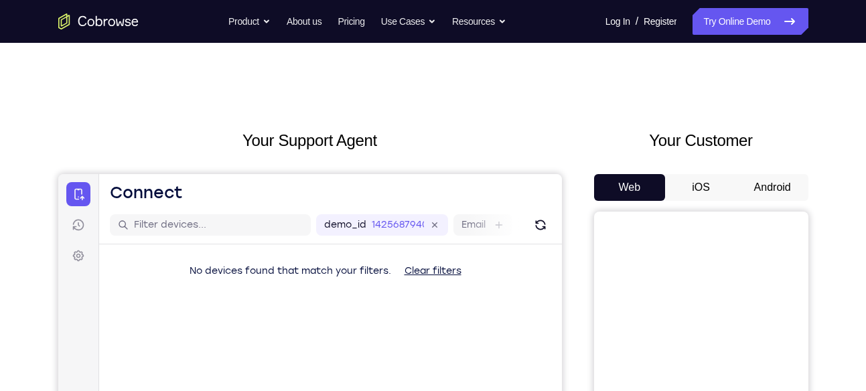
click at [773, 198] on button "Android" at bounding box center [773, 187] width 72 height 27
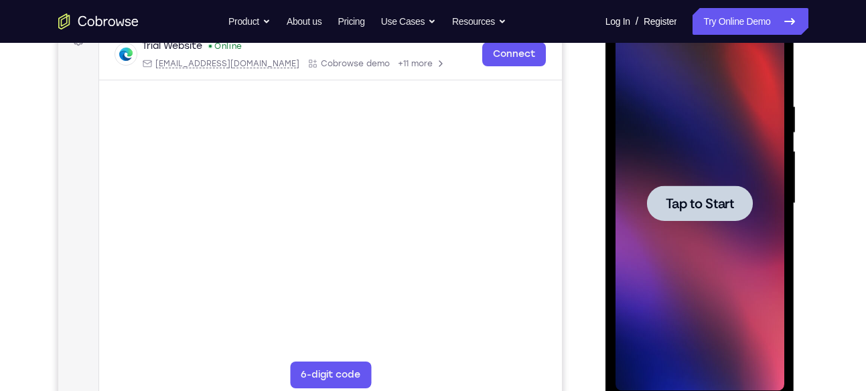
scroll to position [217, 0]
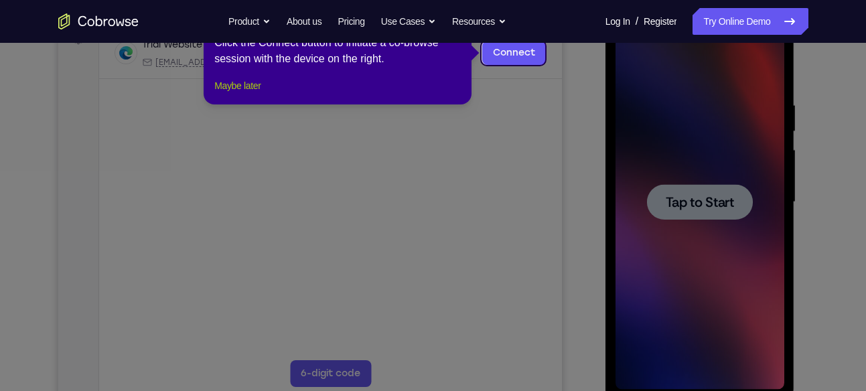
click at [261, 94] on button "Maybe later" at bounding box center [237, 86] width 46 height 16
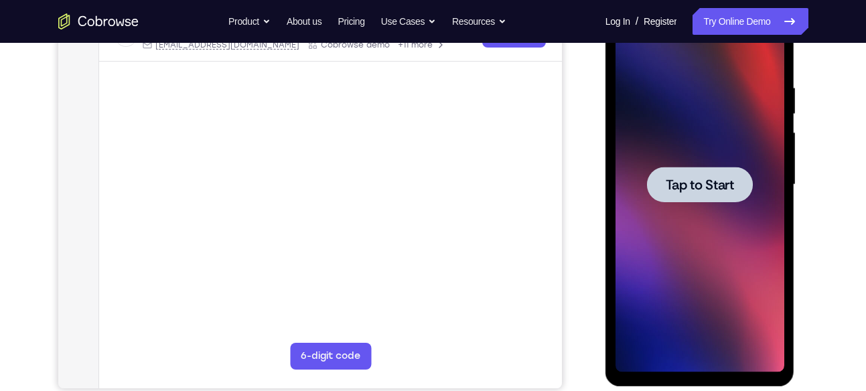
scroll to position [242, 0]
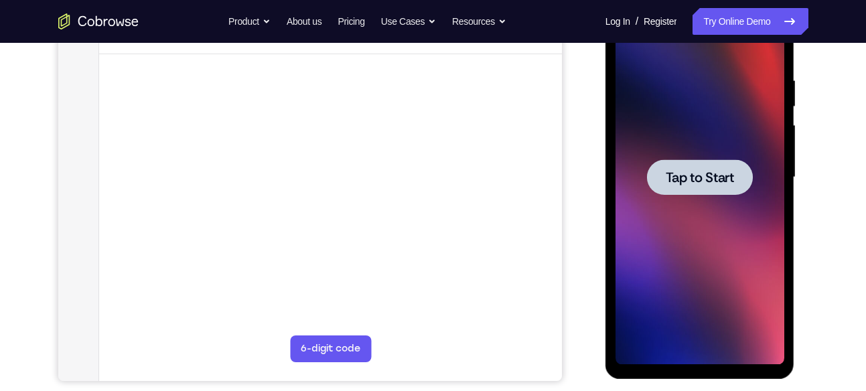
click at [695, 174] on span "Tap to Start" at bounding box center [700, 177] width 68 height 13
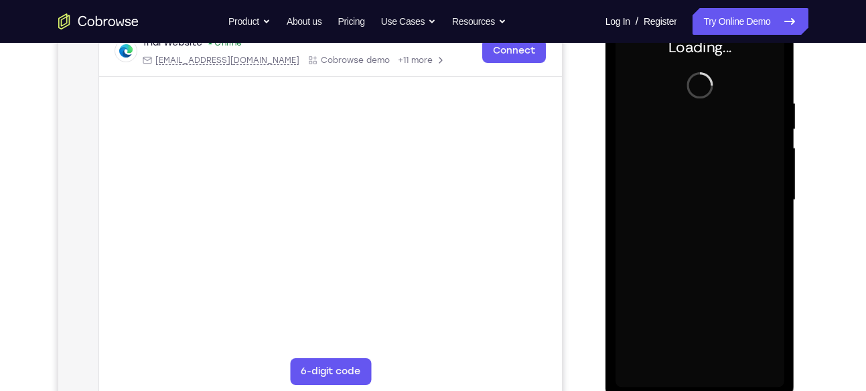
scroll to position [218, 0]
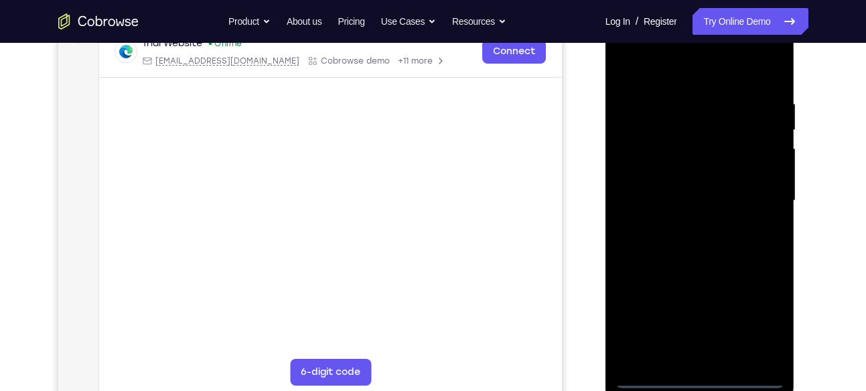
click at [696, 387] on div at bounding box center [700, 200] width 169 height 375
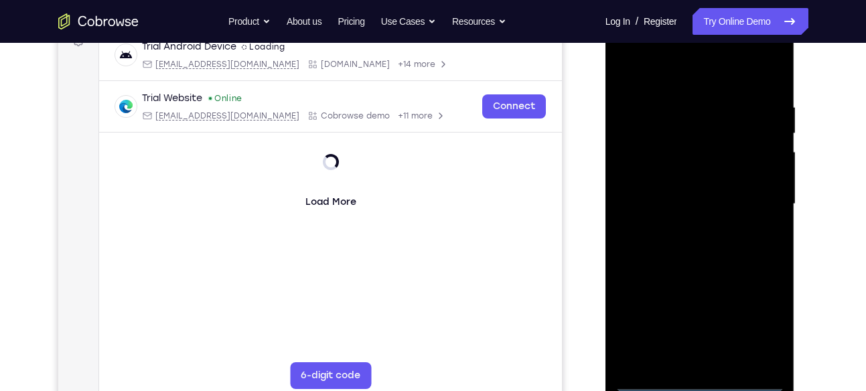
click at [762, 324] on div at bounding box center [700, 204] width 169 height 375
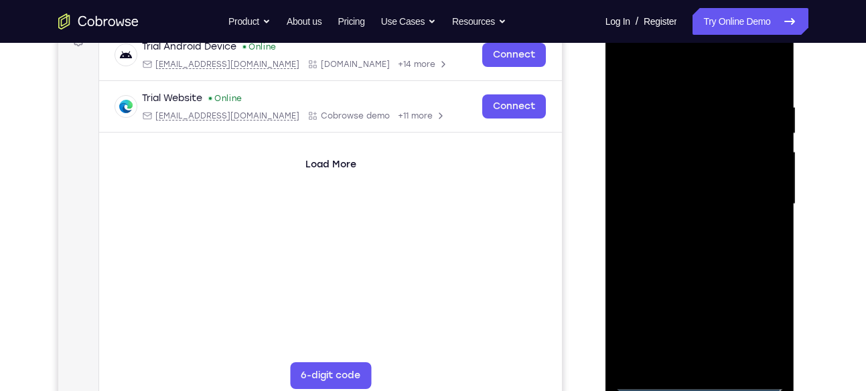
click at [695, 76] on div at bounding box center [700, 204] width 169 height 375
click at [756, 198] on div at bounding box center [700, 204] width 169 height 375
click at [687, 228] on div at bounding box center [700, 204] width 169 height 375
click at [702, 264] on div at bounding box center [700, 204] width 169 height 375
click at [710, 144] on div at bounding box center [700, 204] width 169 height 375
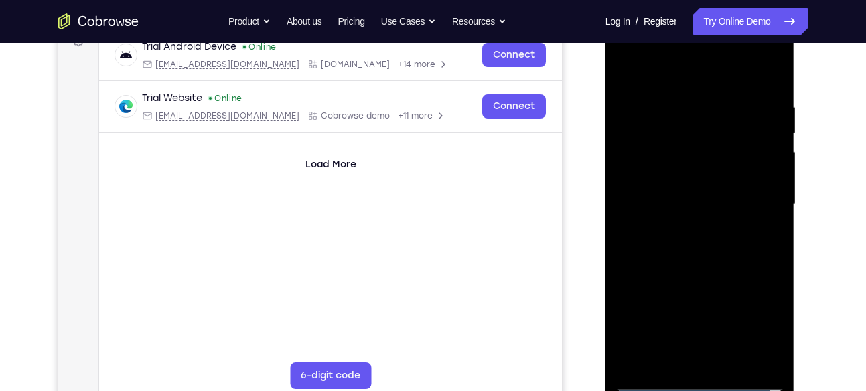
click at [712, 170] on div at bounding box center [700, 204] width 169 height 375
click at [716, 151] on div at bounding box center [700, 204] width 169 height 375
click at [671, 153] on div at bounding box center [700, 204] width 169 height 375
click at [651, 176] on div at bounding box center [700, 204] width 169 height 375
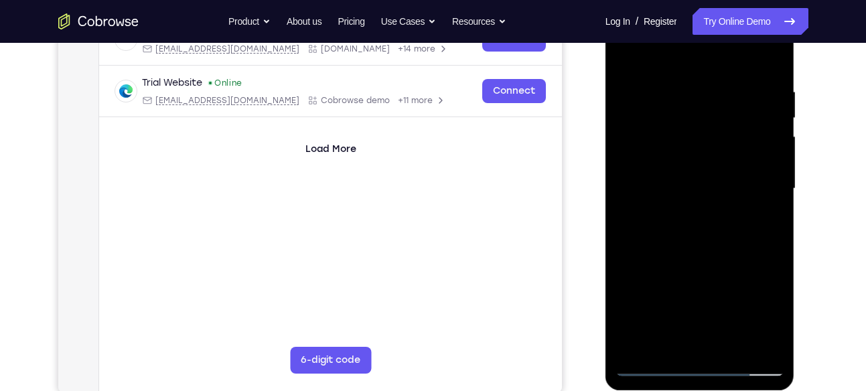
scroll to position [231, 0]
click at [706, 246] on div at bounding box center [700, 188] width 169 height 375
click at [629, 249] on div at bounding box center [700, 188] width 169 height 375
click at [669, 342] on div at bounding box center [700, 188] width 169 height 375
click at [726, 57] on div at bounding box center [700, 188] width 169 height 375
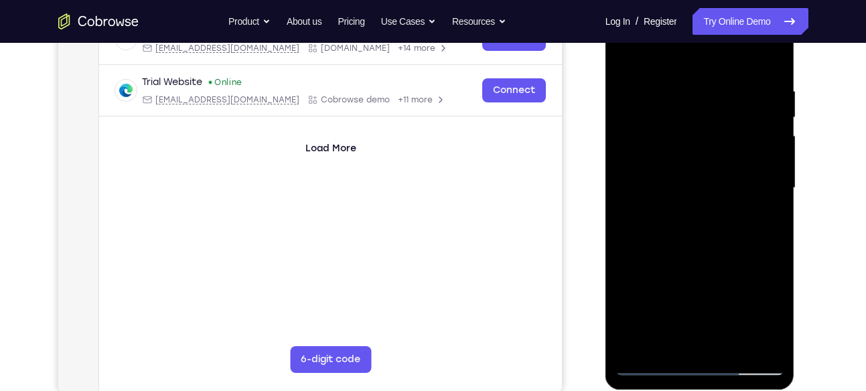
click at [691, 90] on div at bounding box center [700, 188] width 169 height 375
click at [641, 99] on div at bounding box center [700, 188] width 169 height 375
click at [774, 63] on div at bounding box center [700, 188] width 169 height 375
click at [651, 145] on div at bounding box center [700, 188] width 169 height 375
click at [649, 141] on div at bounding box center [700, 188] width 169 height 375
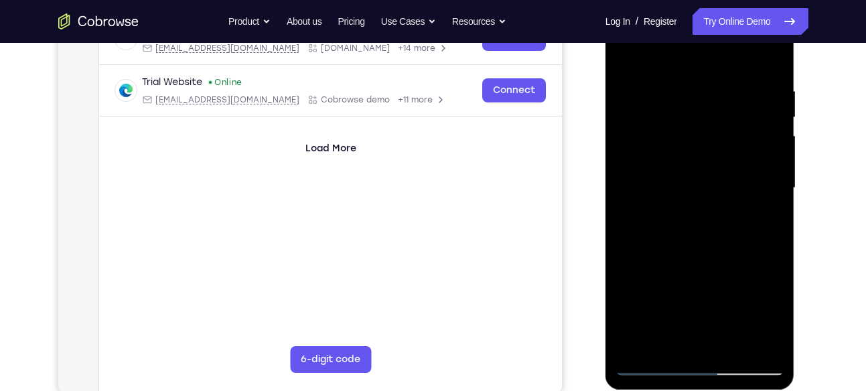
click at [702, 246] on div at bounding box center [700, 188] width 169 height 375
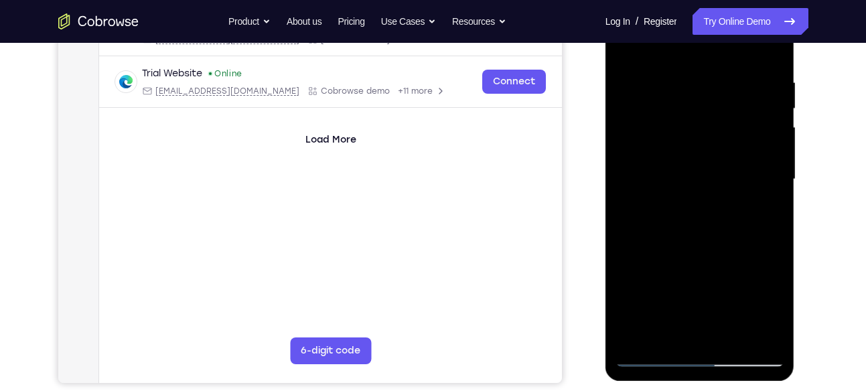
scroll to position [241, 0]
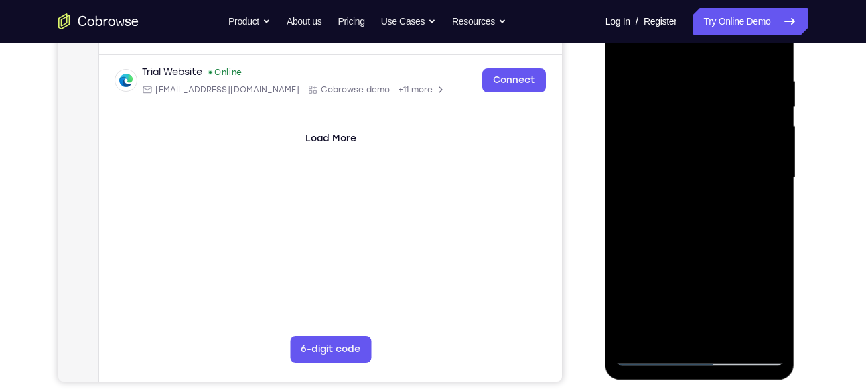
click at [649, 358] on div at bounding box center [700, 178] width 169 height 375
click at [625, 48] on div at bounding box center [700, 178] width 169 height 375
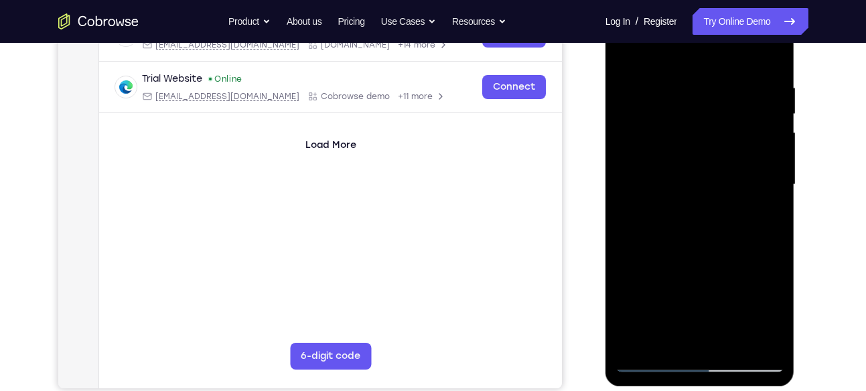
scroll to position [234, 0]
click at [641, 344] on div at bounding box center [700, 185] width 169 height 375
click at [722, 254] on div at bounding box center [700, 185] width 169 height 375
click at [675, 340] on div at bounding box center [700, 185] width 169 height 375
click at [762, 340] on div at bounding box center [700, 185] width 169 height 375
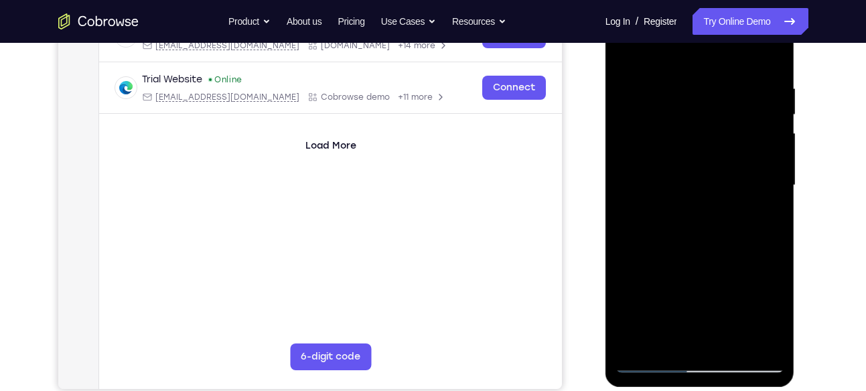
click at [708, 52] on div at bounding box center [700, 185] width 169 height 375
click at [694, 282] on div at bounding box center [700, 185] width 169 height 375
click at [769, 50] on div at bounding box center [700, 185] width 169 height 375
click at [683, 52] on div at bounding box center [700, 185] width 169 height 375
click at [702, 247] on div at bounding box center [700, 185] width 169 height 375
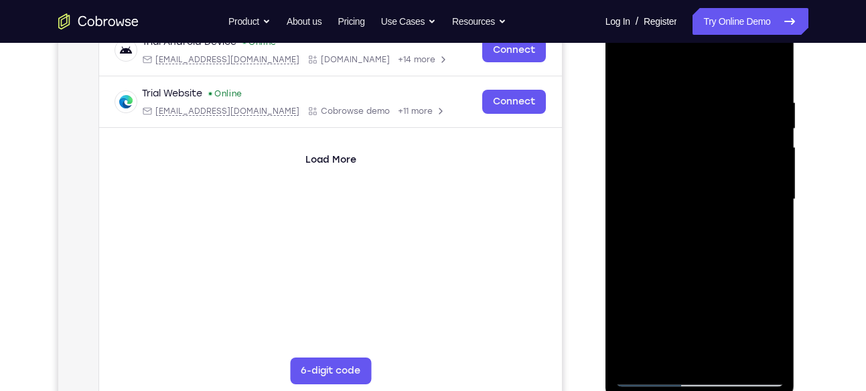
scroll to position [219, 0]
click at [705, 195] on div at bounding box center [700, 200] width 169 height 375
click at [708, 212] on div at bounding box center [700, 200] width 169 height 375
click at [715, 192] on div at bounding box center [700, 200] width 169 height 375
click at [708, 214] on div at bounding box center [700, 200] width 169 height 375
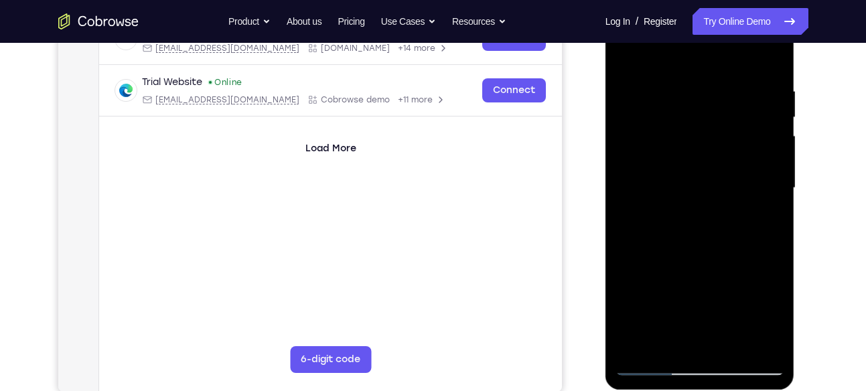
scroll to position [232, 0]
click at [734, 157] on div at bounding box center [700, 187] width 169 height 375
click at [700, 278] on div at bounding box center [700, 187] width 169 height 375
click at [706, 170] on div at bounding box center [700, 187] width 169 height 375
drag, startPoint x: 702, startPoint y: 256, endPoint x: 707, endPoint y: 145, distance: 110.7
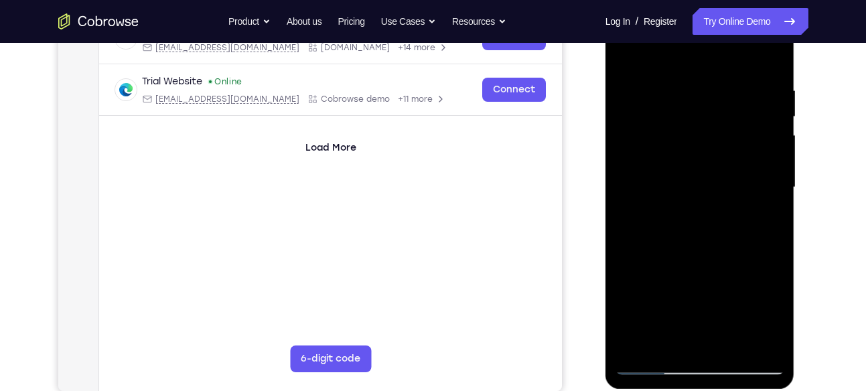
click at [707, 145] on div at bounding box center [700, 187] width 169 height 375
click at [706, 339] on div at bounding box center [700, 187] width 169 height 375
click at [678, 170] on div at bounding box center [700, 187] width 169 height 375
click at [689, 218] on div at bounding box center [700, 187] width 169 height 375
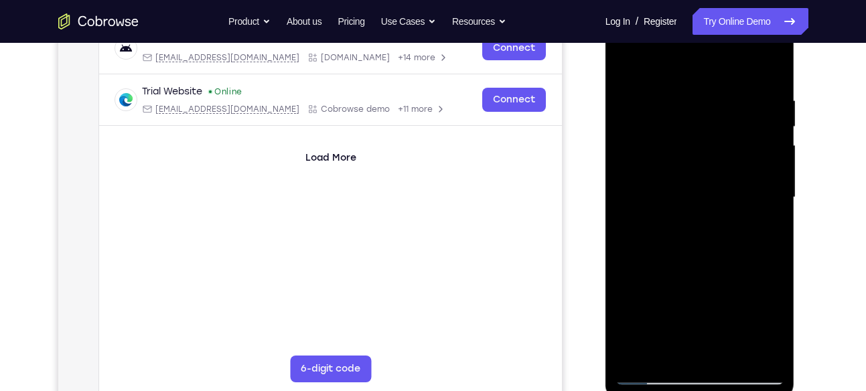
scroll to position [221, 0]
click at [707, 159] on div at bounding box center [700, 198] width 169 height 375
click at [706, 131] on div at bounding box center [700, 198] width 169 height 375
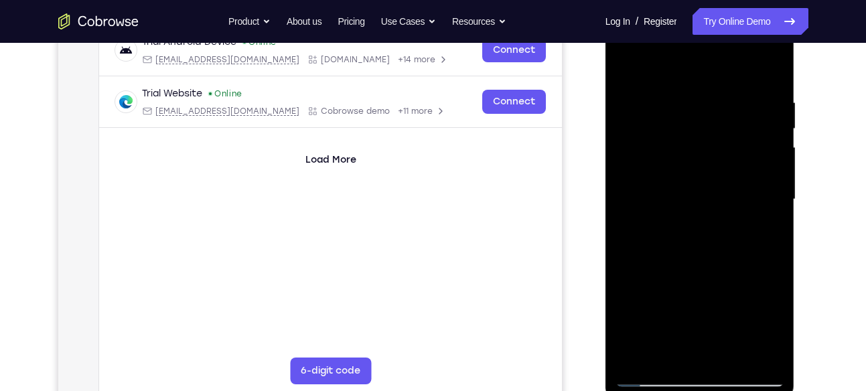
scroll to position [218, 0]
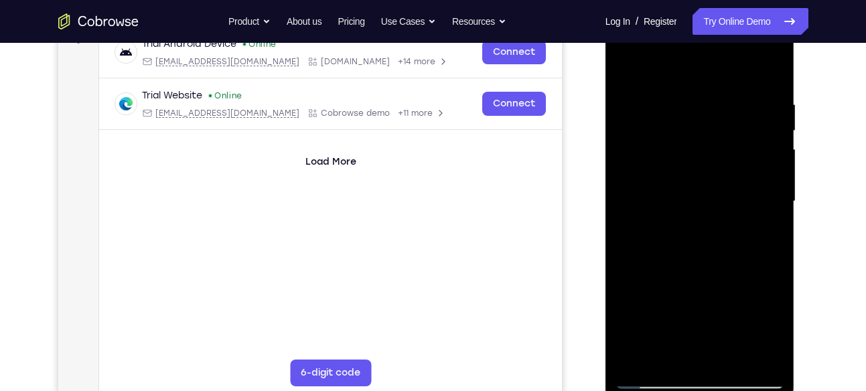
click at [709, 132] on div at bounding box center [700, 201] width 169 height 375
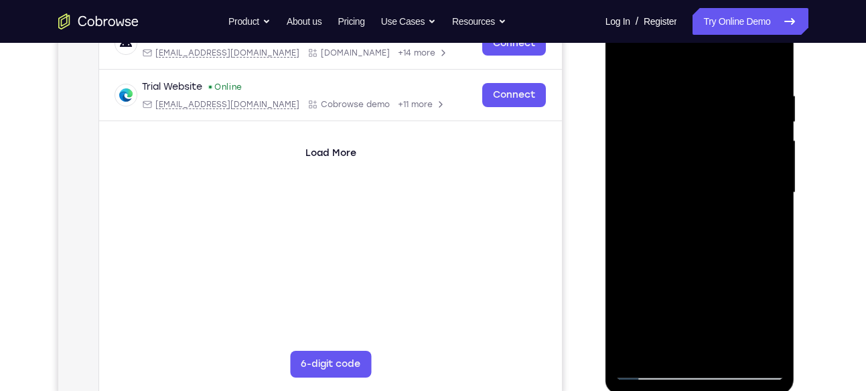
scroll to position [228, 0]
click at [654, 365] on div at bounding box center [700, 191] width 169 height 375
click at [692, 155] on div at bounding box center [700, 191] width 169 height 375
click at [698, 148] on div at bounding box center [700, 191] width 169 height 375
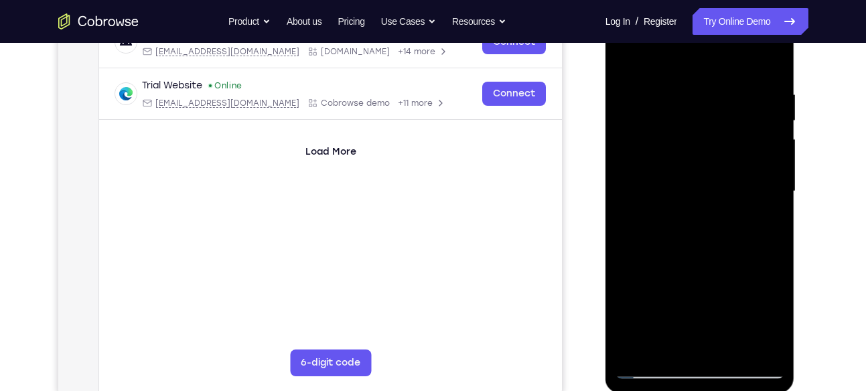
drag, startPoint x: 703, startPoint y: 91, endPoint x: 726, endPoint y: 375, distance: 285.0
click at [726, 375] on div at bounding box center [700, 191] width 169 height 375
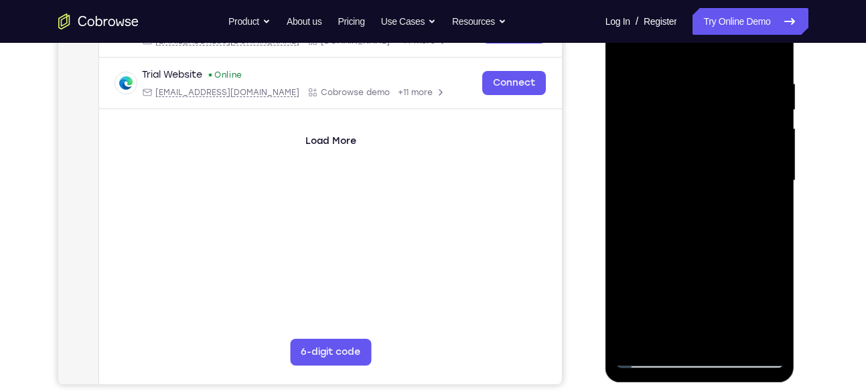
scroll to position [242, 0]
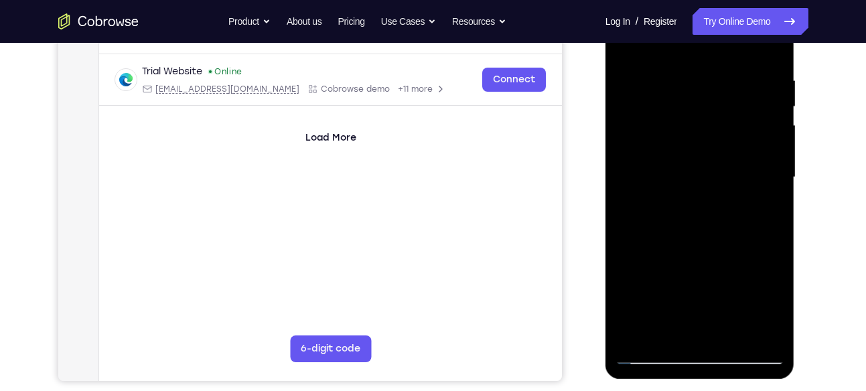
click at [653, 357] on div at bounding box center [700, 177] width 169 height 375
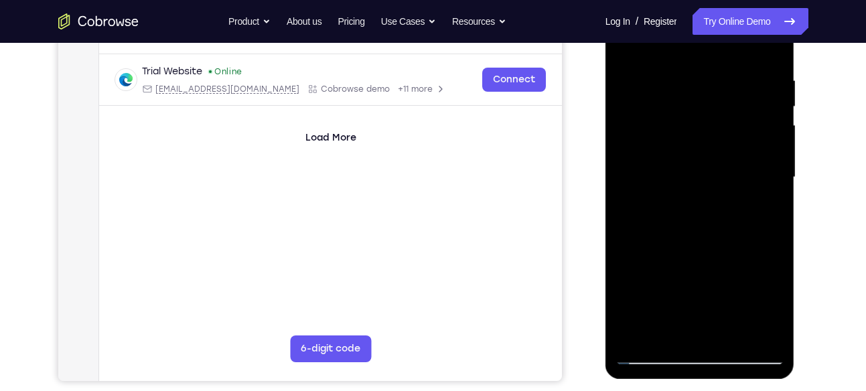
click at [653, 357] on div at bounding box center [700, 177] width 169 height 375
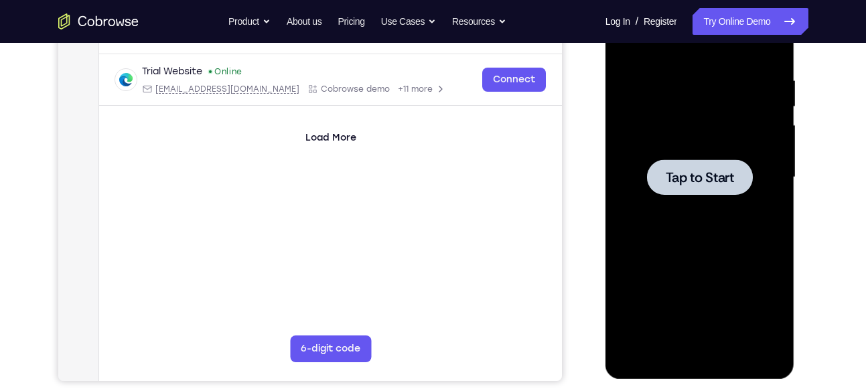
click at [670, 182] on span "Tap to Start" at bounding box center [700, 177] width 68 height 13
click at [709, 363] on div at bounding box center [700, 177] width 169 height 375
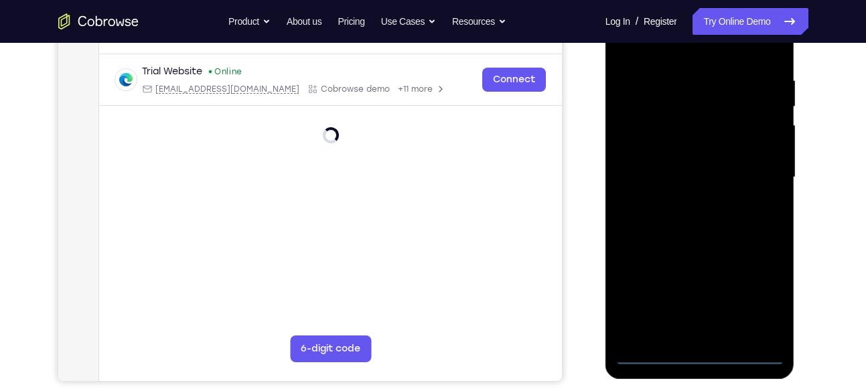
scroll to position [224, 0]
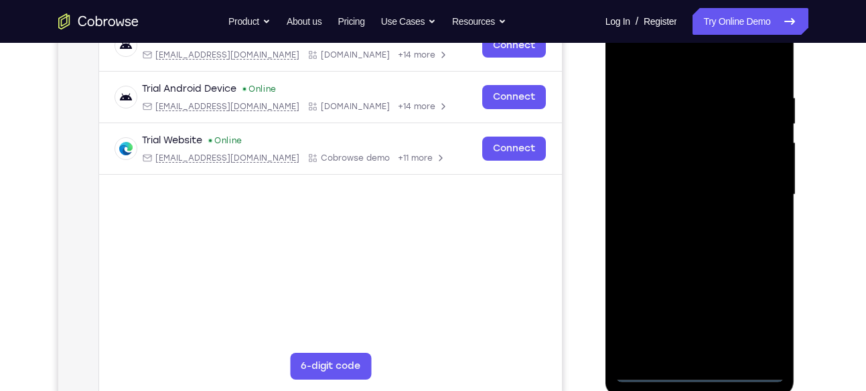
click at [758, 316] on div at bounding box center [700, 194] width 169 height 375
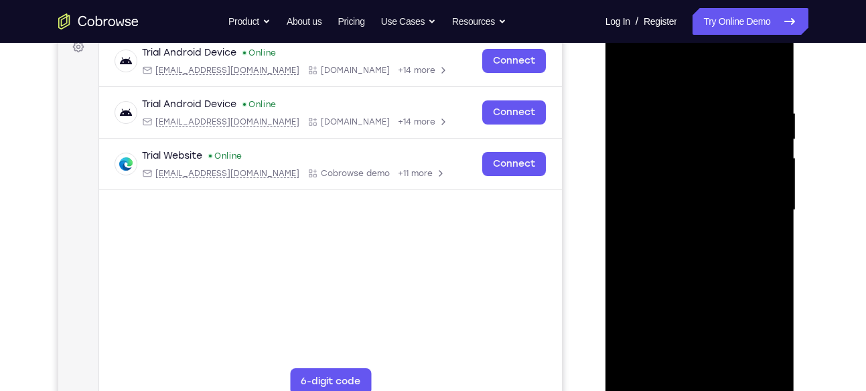
scroll to position [210, 0]
click at [699, 81] on div at bounding box center [700, 209] width 169 height 375
click at [753, 206] on div at bounding box center [700, 209] width 169 height 375
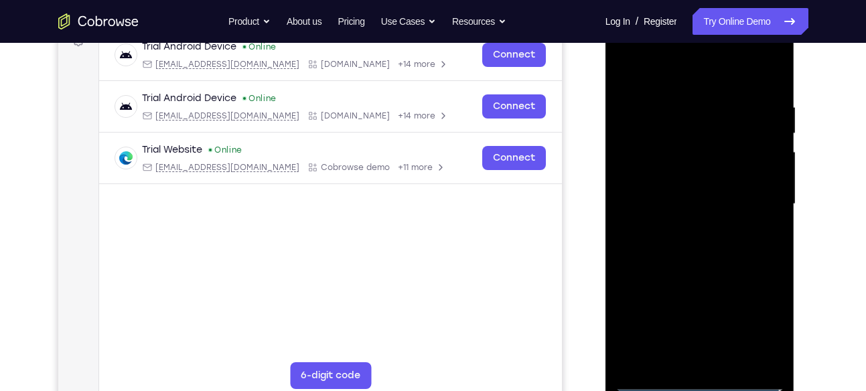
scroll to position [216, 0]
click at [689, 230] on div at bounding box center [700, 203] width 169 height 375
click at [702, 269] on div at bounding box center [700, 203] width 169 height 375
click at [705, 195] on div at bounding box center [700, 203] width 169 height 375
click at [700, 207] on div at bounding box center [700, 203] width 169 height 375
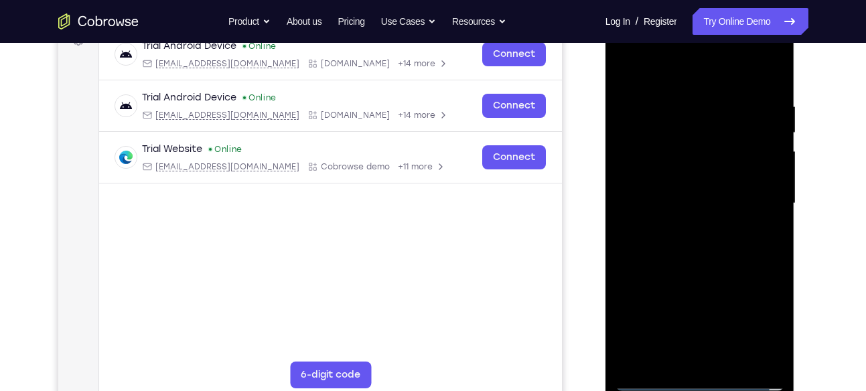
click at [700, 198] on div at bounding box center [700, 203] width 169 height 375
click at [700, 208] on div at bounding box center [700, 203] width 169 height 375
click at [699, 214] on div at bounding box center [700, 203] width 169 height 375
click at [685, 295] on div at bounding box center [700, 203] width 169 height 375
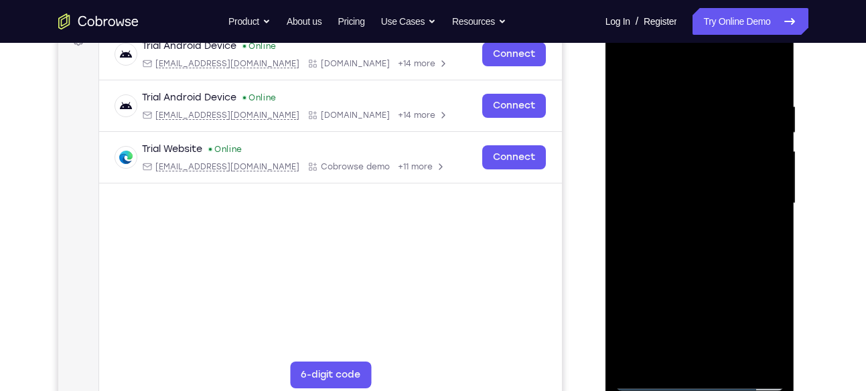
click at [692, 185] on div at bounding box center [700, 203] width 169 height 375
drag, startPoint x: 704, startPoint y: 319, endPoint x: 696, endPoint y: 174, distance: 145.0
click at [696, 174] on div at bounding box center [700, 203] width 169 height 375
click at [685, 353] on div at bounding box center [700, 203] width 169 height 375
click at [668, 170] on div at bounding box center [700, 203] width 169 height 375
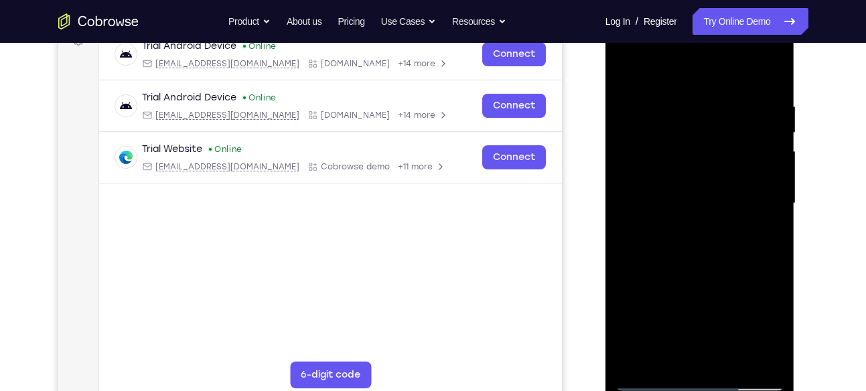
click at [704, 223] on div at bounding box center [700, 203] width 169 height 375
click at [679, 162] on div at bounding box center [700, 203] width 169 height 375
click at [716, 133] on div at bounding box center [700, 203] width 169 height 375
click at [728, 139] on div at bounding box center [700, 203] width 169 height 375
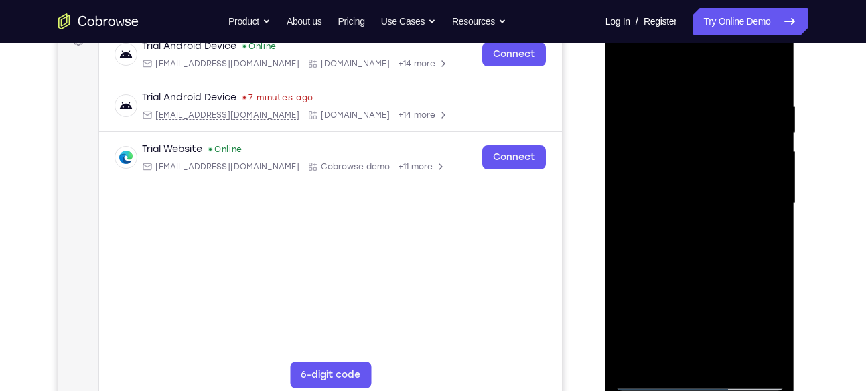
click at [713, 146] on div at bounding box center [700, 203] width 169 height 375
drag, startPoint x: 707, startPoint y: 283, endPoint x: 707, endPoint y: 172, distance: 111.2
click at [707, 172] on div at bounding box center [700, 203] width 169 height 375
click at [718, 241] on div at bounding box center [700, 203] width 169 height 375
drag, startPoint x: 716, startPoint y: 101, endPoint x: 737, endPoint y: 425, distance: 324.3
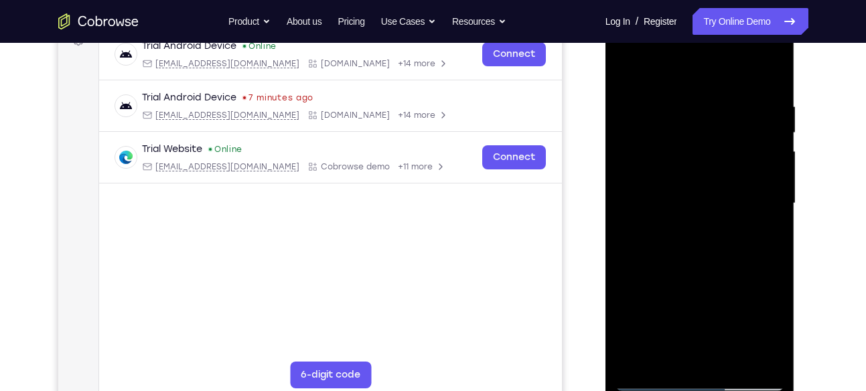
click at [737, 391] on html "Online web based iOS Simulators and Android Emulators. Run iPhone, iPad, Mobile…" at bounding box center [701, 207] width 191 height 402
drag, startPoint x: 698, startPoint y: 94, endPoint x: 714, endPoint y: 375, distance: 281.2
click at [714, 375] on div at bounding box center [700, 203] width 169 height 375
click at [697, 144] on div at bounding box center [700, 203] width 169 height 375
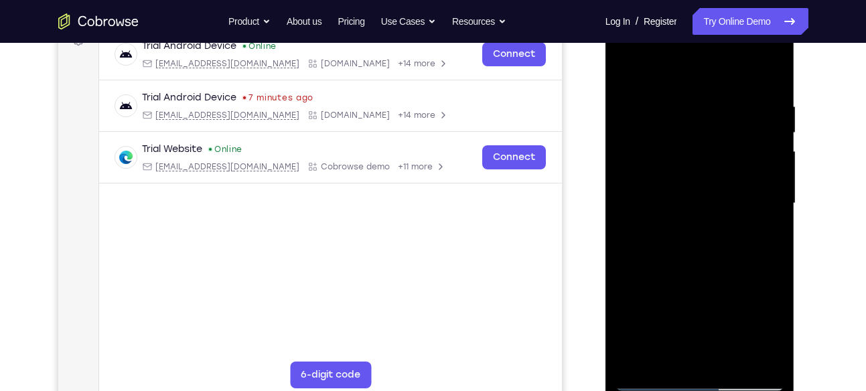
click at [702, 144] on div at bounding box center [700, 203] width 169 height 375
click at [734, 239] on div at bounding box center [700, 203] width 169 height 375
click at [710, 141] on div at bounding box center [700, 203] width 169 height 375
click at [700, 180] on div at bounding box center [700, 203] width 169 height 375
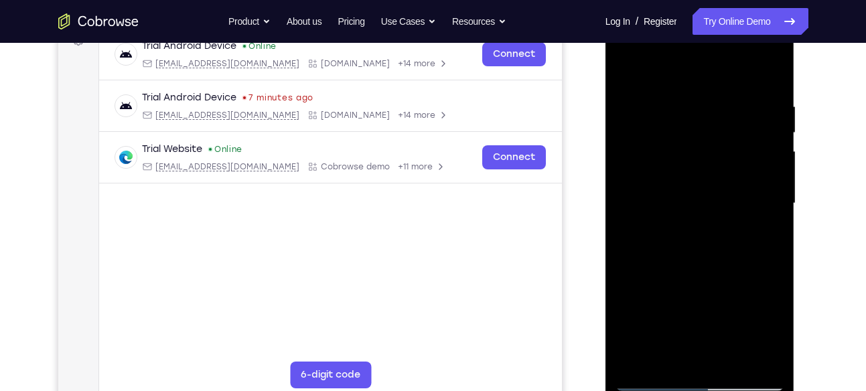
click at [688, 235] on div at bounding box center [700, 203] width 169 height 375
